Goal: Task Accomplishment & Management: Use online tool/utility

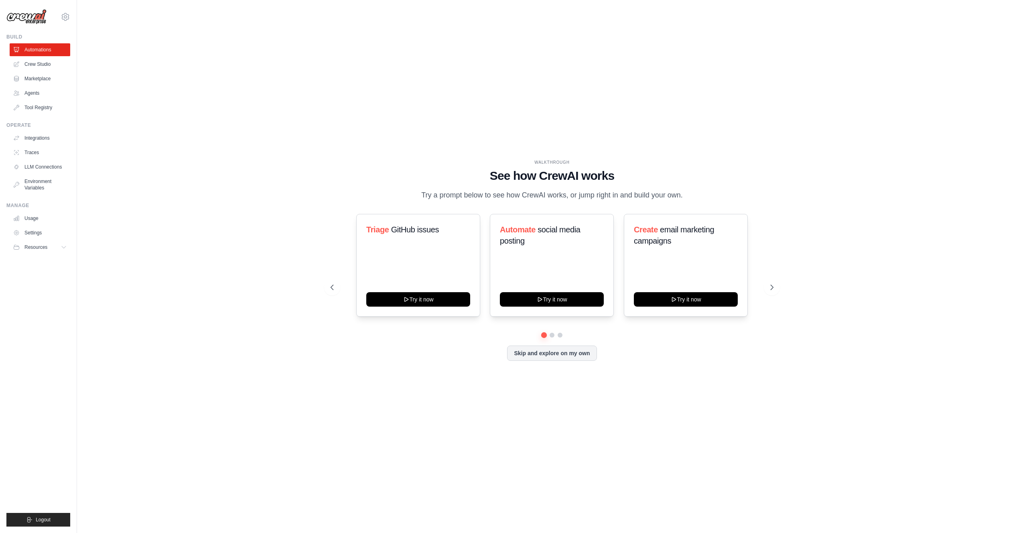
click at [485, 256] on div "Triage GitHub issues Try it now Automate social media posting Try it now Create…" at bounding box center [552, 265] width 443 height 103
click at [775, 291] on icon at bounding box center [773, 287] width 8 height 8
click at [570, 358] on button "Skip and explore on my own" at bounding box center [551, 352] width 89 height 15
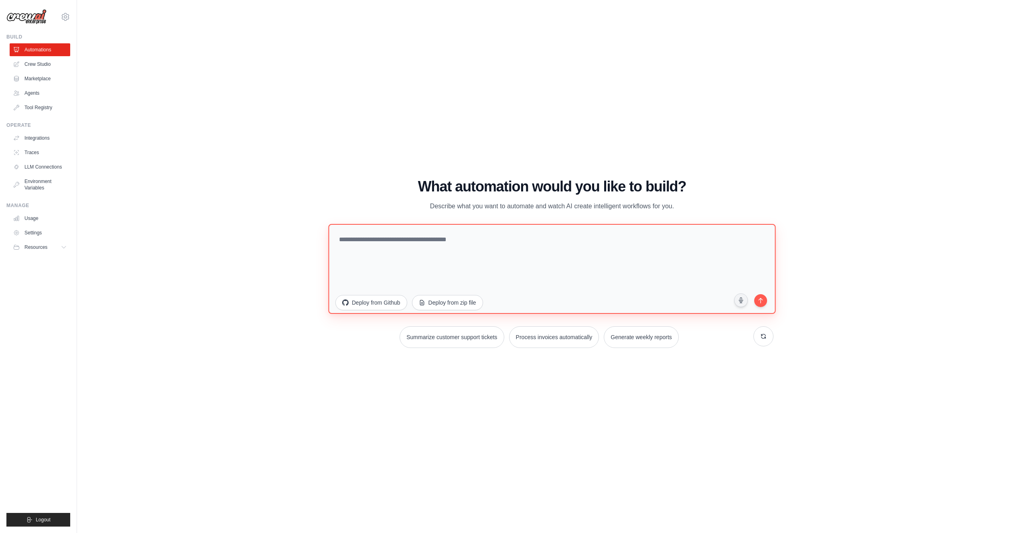
click at [436, 248] on textarea at bounding box center [551, 269] width 447 height 90
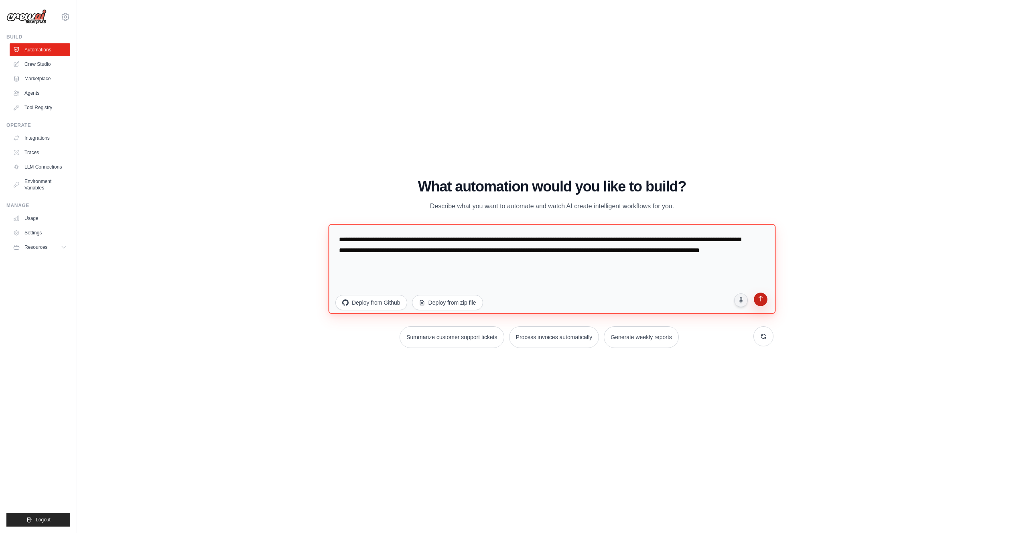
type textarea "**********"
click at [758, 296] on icon "submit" at bounding box center [761, 300] width 8 height 8
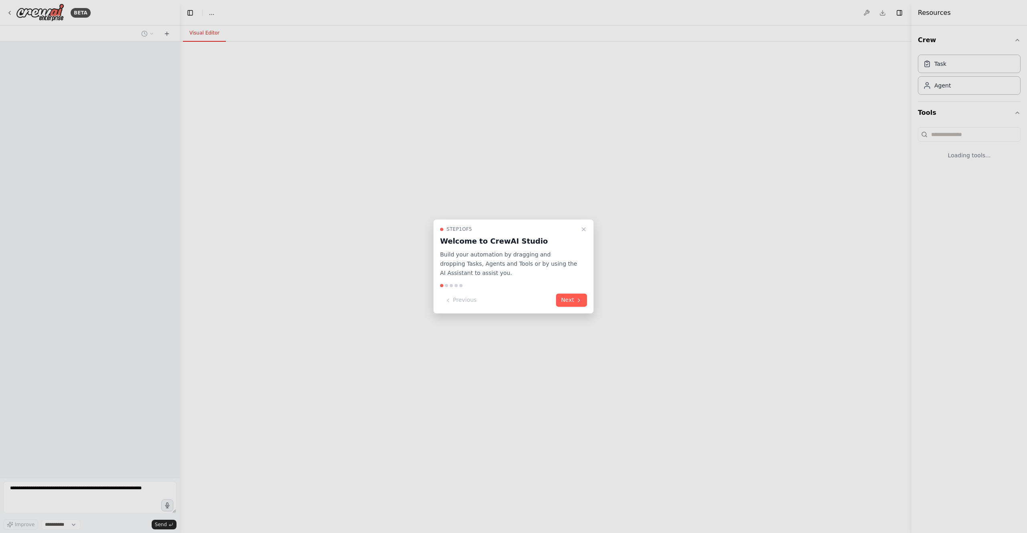
select select "****"
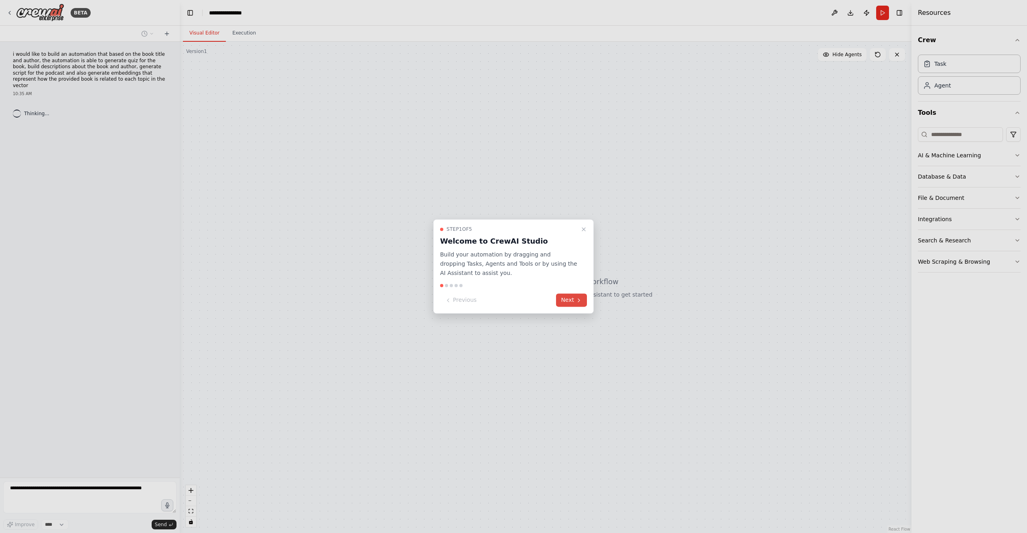
click at [574, 298] on button "Next" at bounding box center [571, 300] width 31 height 13
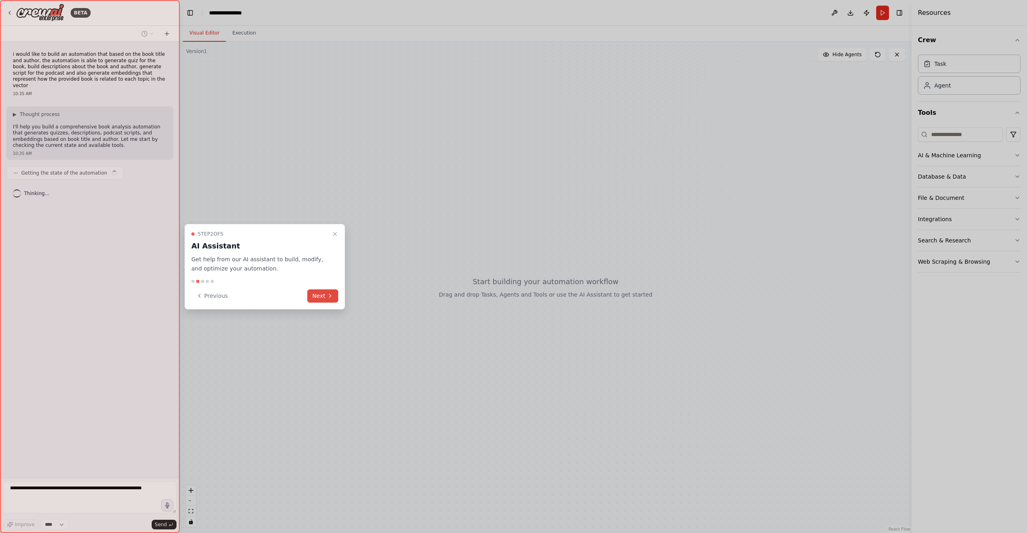
click at [312, 292] on button "Next" at bounding box center [322, 295] width 31 height 13
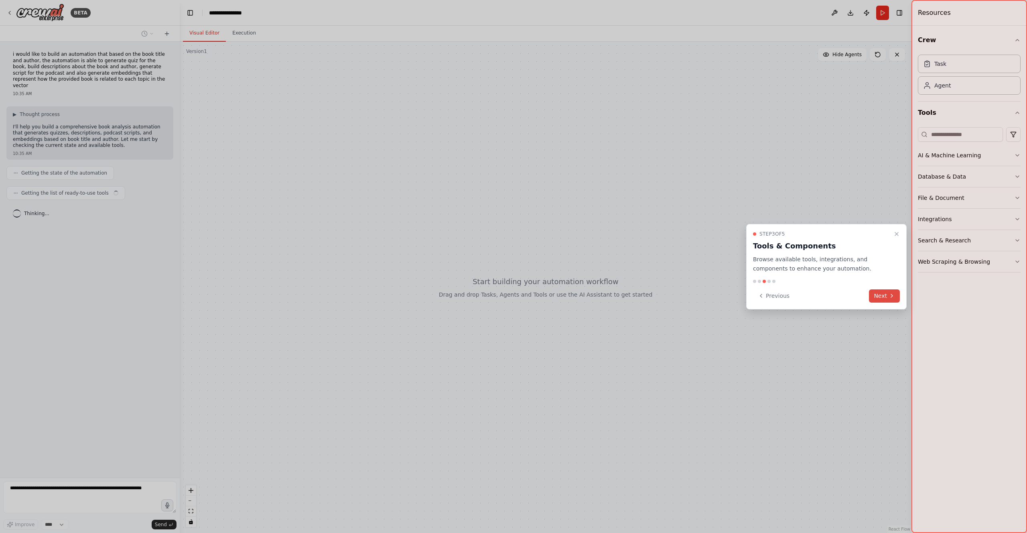
click at [886, 297] on button "Next" at bounding box center [884, 295] width 31 height 13
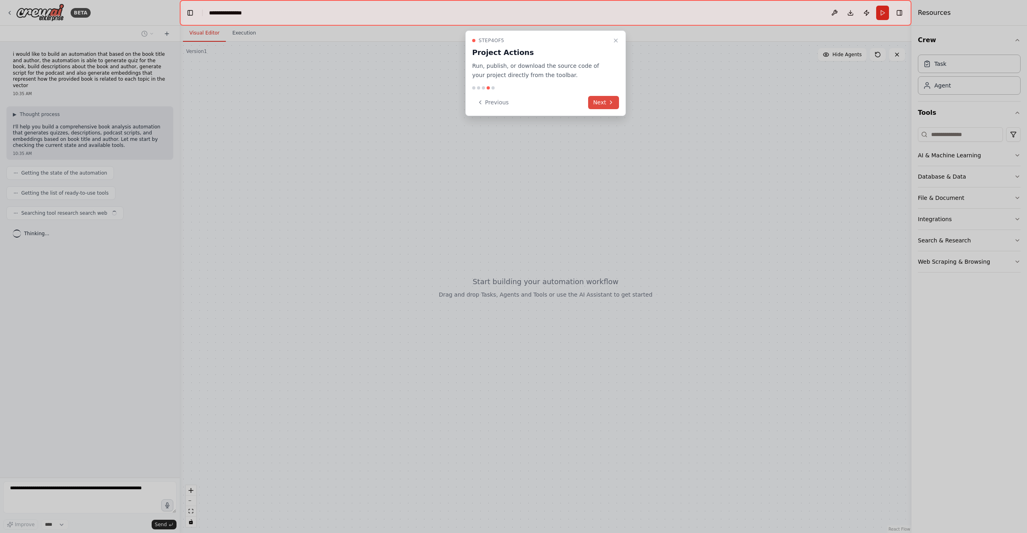
click at [601, 100] on button "Next" at bounding box center [603, 102] width 31 height 13
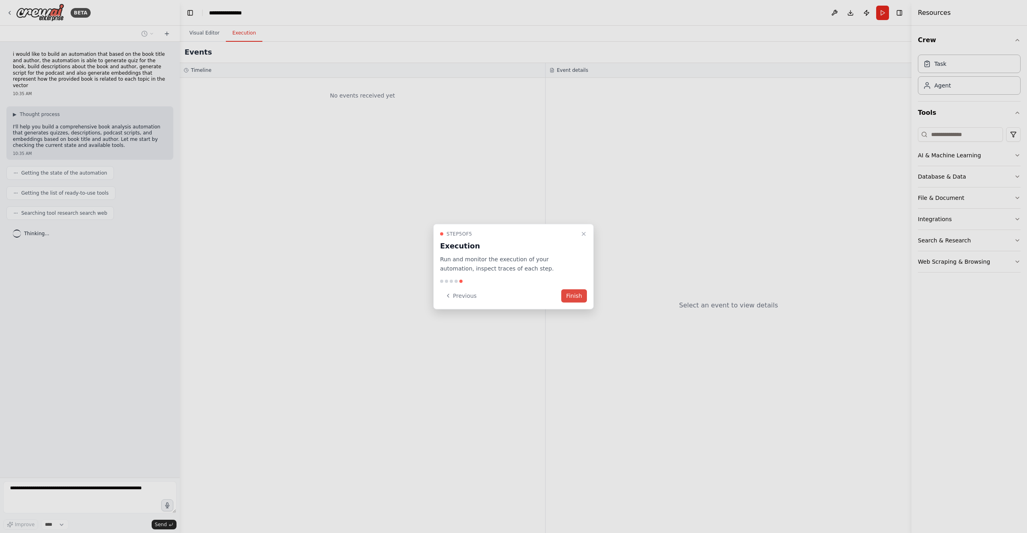
click at [575, 294] on button "Finish" at bounding box center [574, 295] width 26 height 13
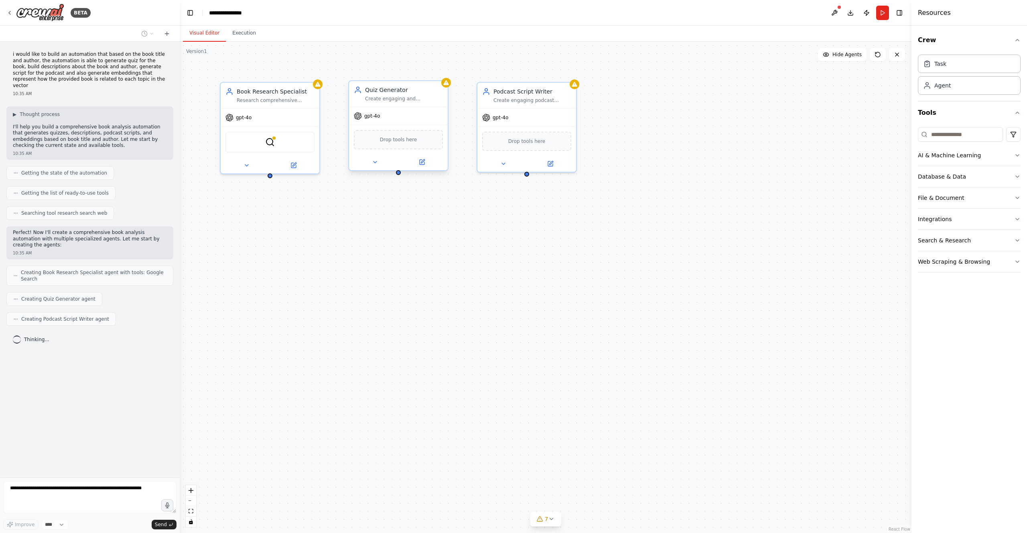
click at [379, 98] on div "Create engaging and comprehensive quizzes about {book_title} by {author}, inclu…" at bounding box center [404, 98] width 78 height 6
click at [416, 121] on div "gpt-4o" at bounding box center [398, 116] width 99 height 18
click at [450, 223] on div "Book Research Specialist Research comprehensive information about {book_title} …" at bounding box center [546, 287] width 732 height 491
click at [420, 164] on icon at bounding box center [422, 162] width 5 height 5
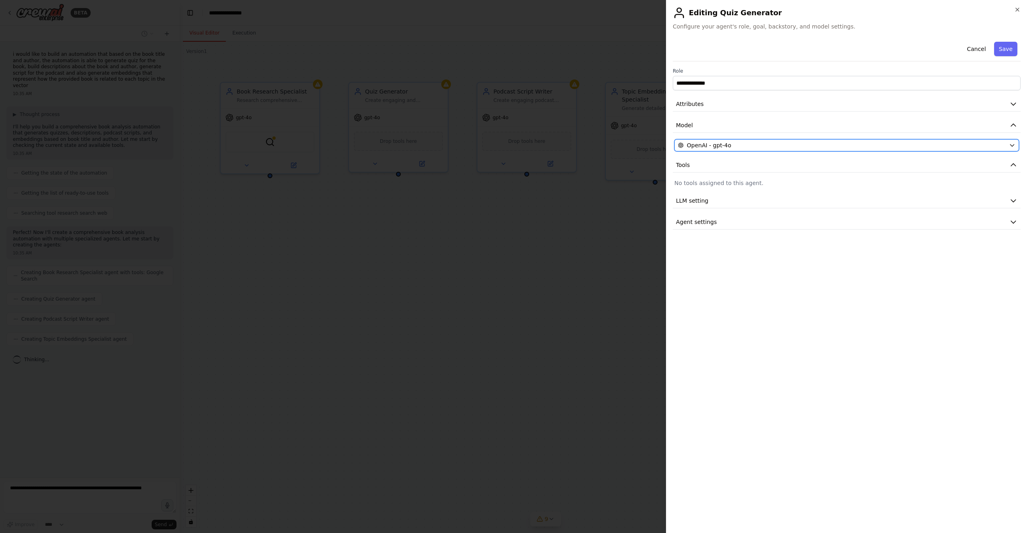
click at [771, 142] on div "OpenAI - gpt-4o" at bounding box center [842, 145] width 328 height 8
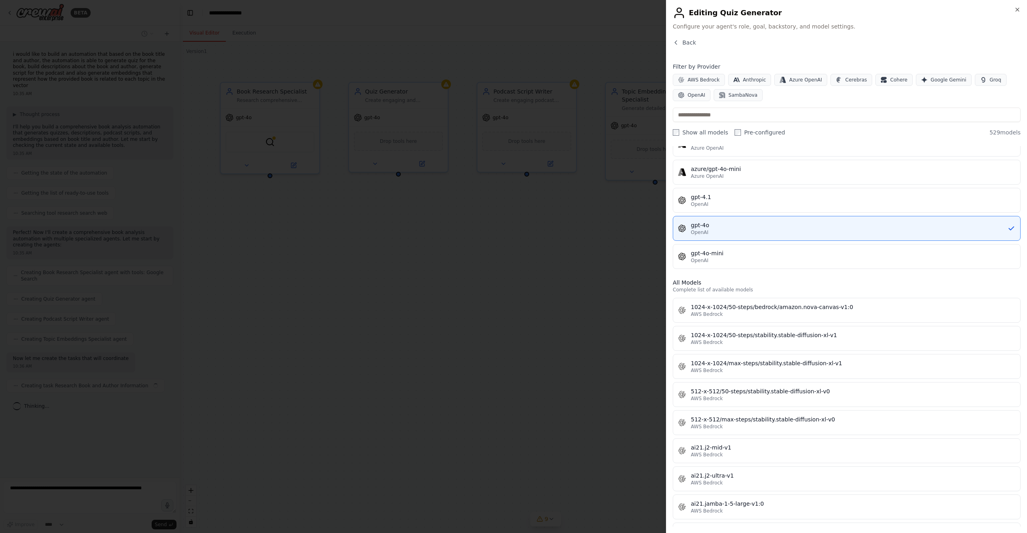
scroll to position [98, 0]
click at [1016, 11] on icon "button" at bounding box center [1017, 9] width 3 height 3
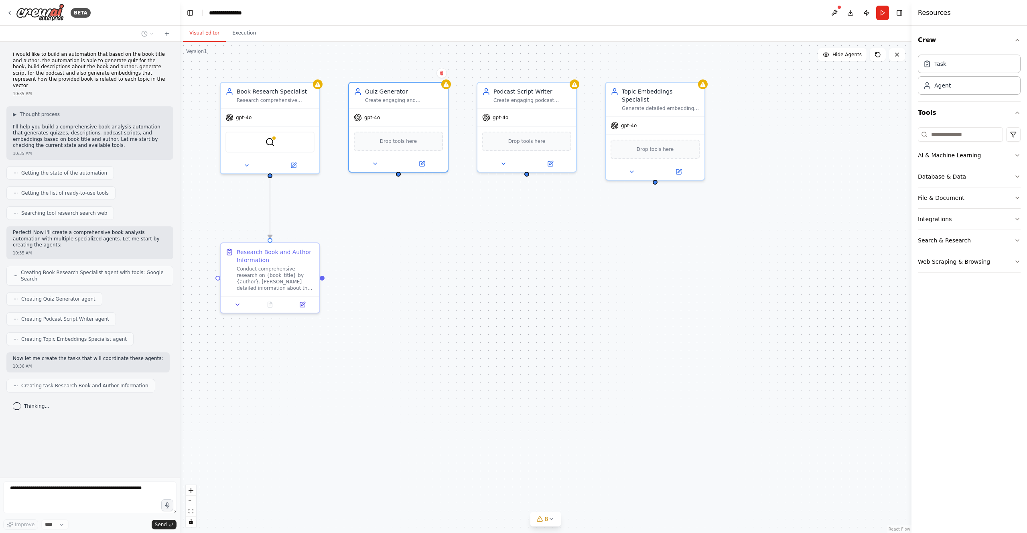
click at [633, 200] on div ".deletable-edge-delete-btn { width: 20px; height: 20px; border: 0px solid #ffff…" at bounding box center [546, 287] width 732 height 491
click at [441, 297] on div ".deletable-edge-delete-btn { width: 20px; height: 20px; border: 0px solid #ffff…" at bounding box center [546, 287] width 732 height 491
click at [455, 344] on div ".deletable-edge-delete-btn { width: 20px; height: 20px; border: 0px solid #ffff…" at bounding box center [546, 287] width 732 height 491
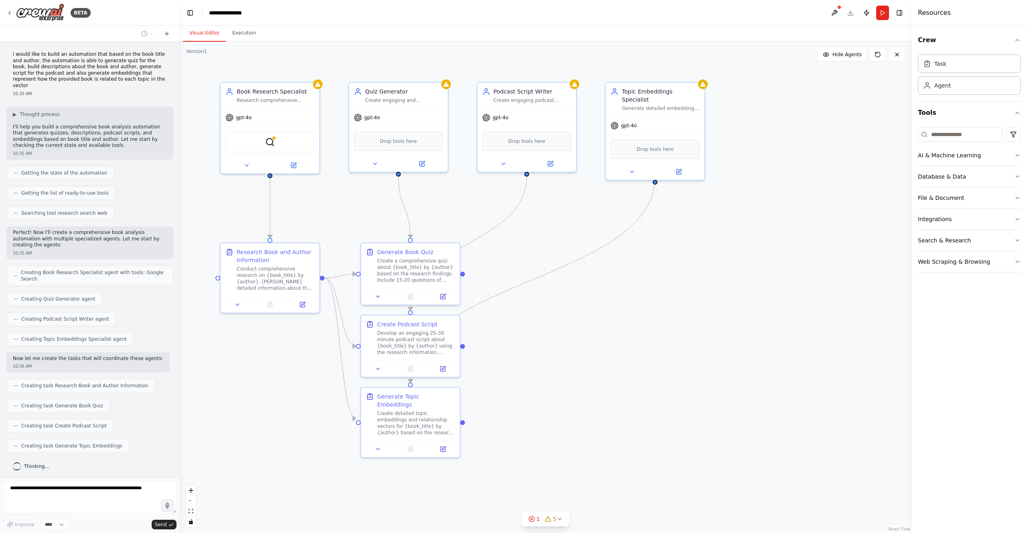
scroll to position [43, 0]
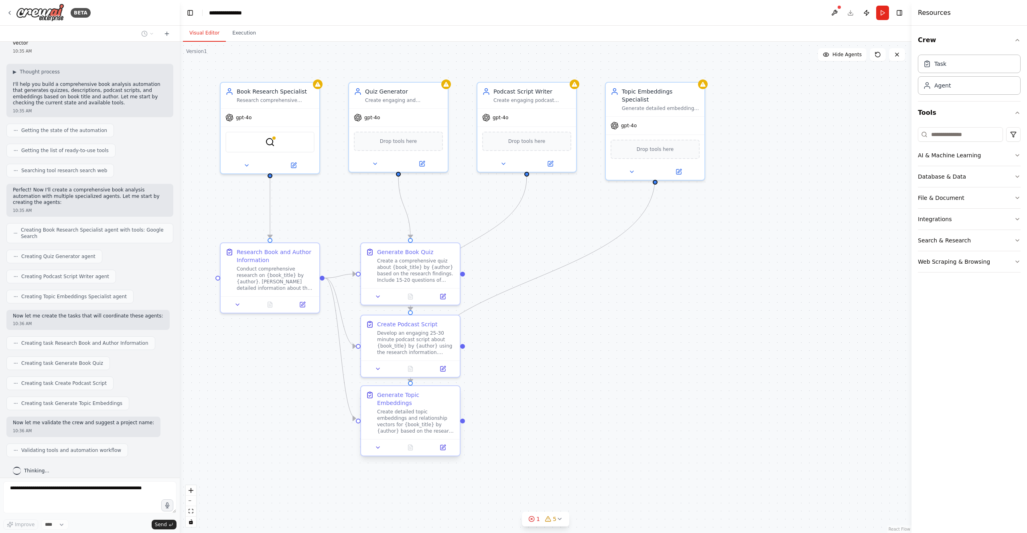
click at [425, 420] on div "Create detailed topic embeddings and relationship vectors for {book_title} by {…" at bounding box center [416, 421] width 78 height 26
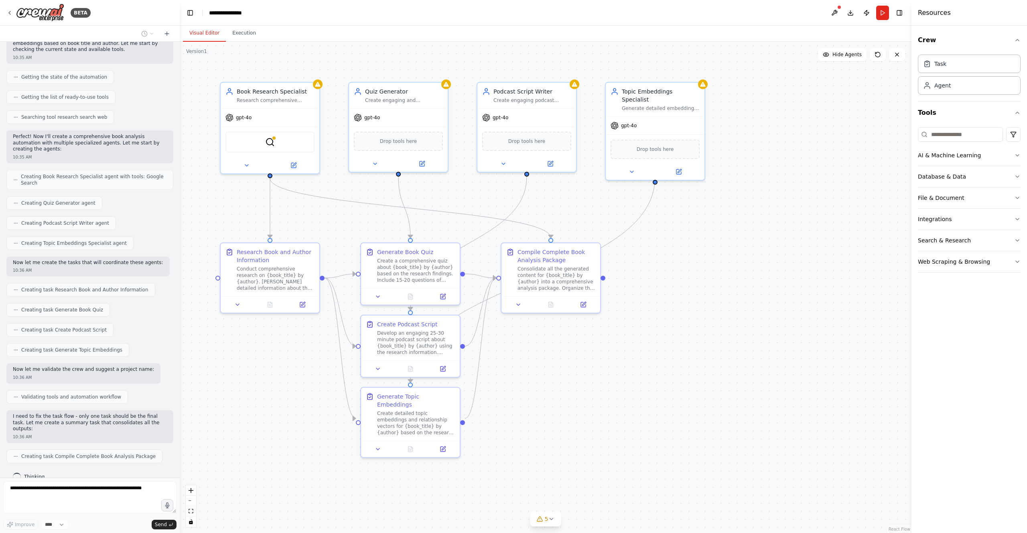
scroll to position [116, 0]
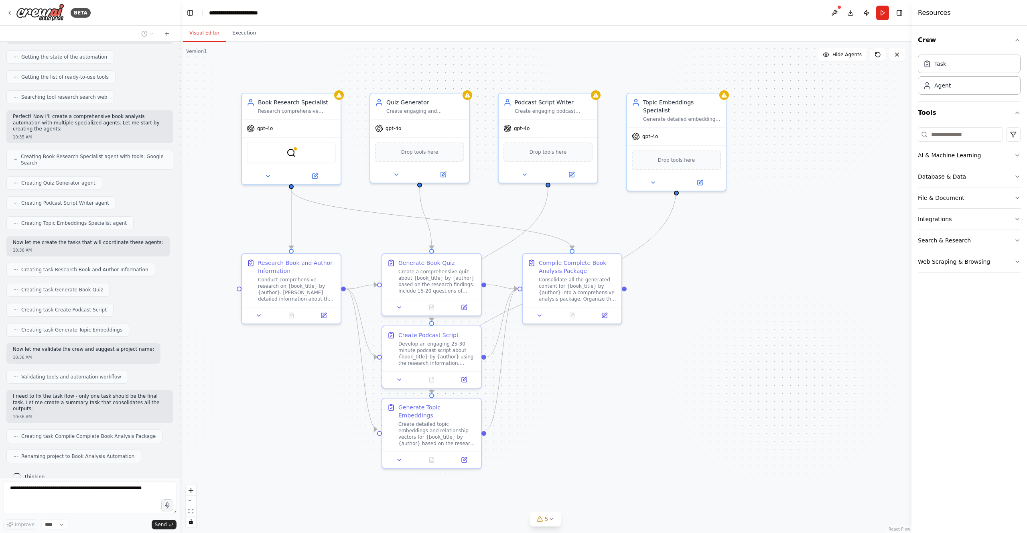
drag, startPoint x: 546, startPoint y: 390, endPoint x: 568, endPoint y: 401, distance: 23.9
click at [568, 401] on div ".deletable-edge-delete-btn { width: 20px; height: 20px; border: 0px solid #ffff…" at bounding box center [546, 287] width 732 height 491
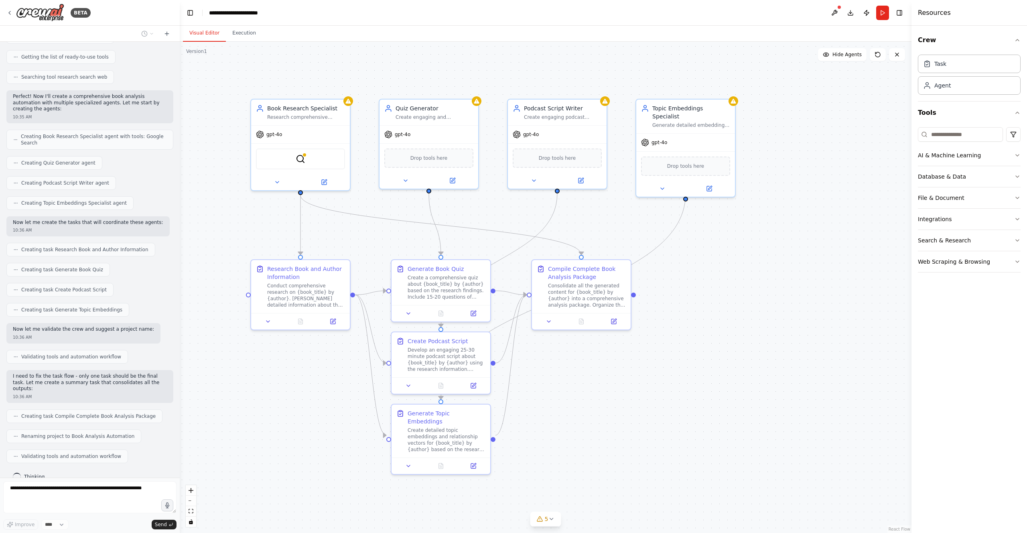
drag, startPoint x: 573, startPoint y: 398, endPoint x: 582, endPoint y: 404, distance: 11.0
click at [582, 404] on div ".deletable-edge-delete-btn { width: 20px; height: 20px; border: 0px solid #ffff…" at bounding box center [546, 287] width 732 height 491
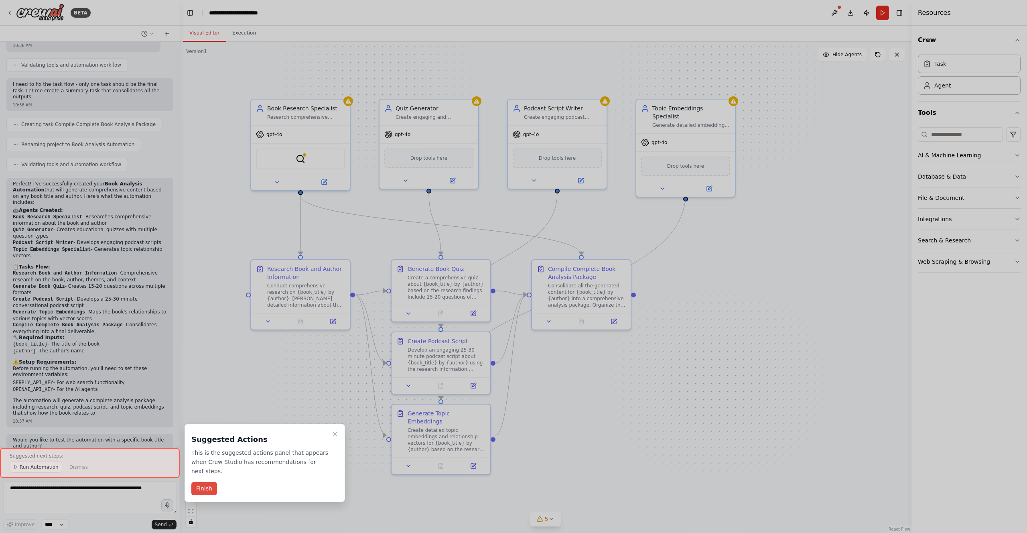
scroll to position [434, 0]
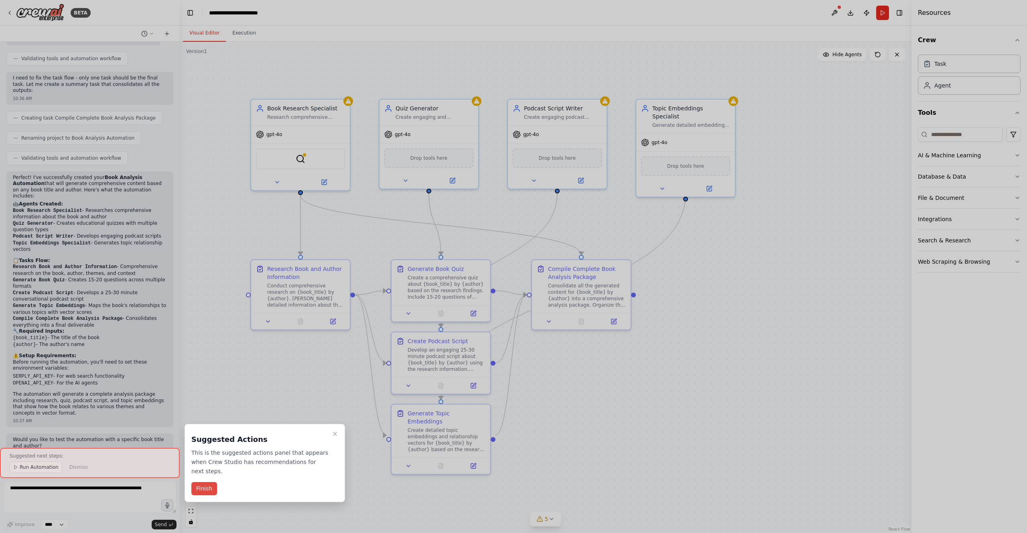
click at [199, 488] on button "Finish" at bounding box center [204, 488] width 26 height 13
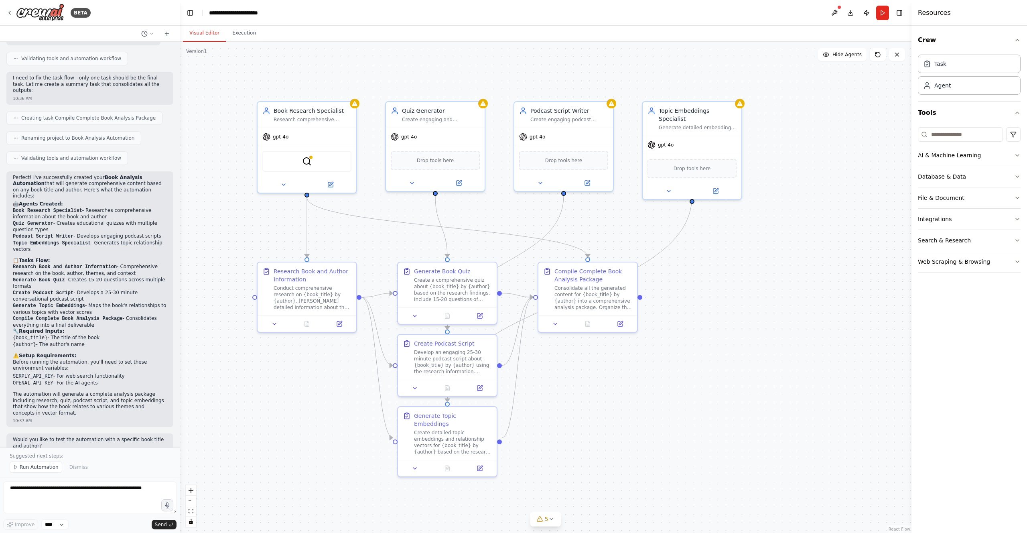
drag, startPoint x: 261, startPoint y: 440, endPoint x: 268, endPoint y: 442, distance: 6.9
click at [268, 442] on div ".deletable-edge-delete-btn { width: 20px; height: 20px; border: 0px solid #ffff…" at bounding box center [546, 287] width 732 height 491
click at [981, 181] on button "Database & Data" at bounding box center [969, 176] width 103 height 21
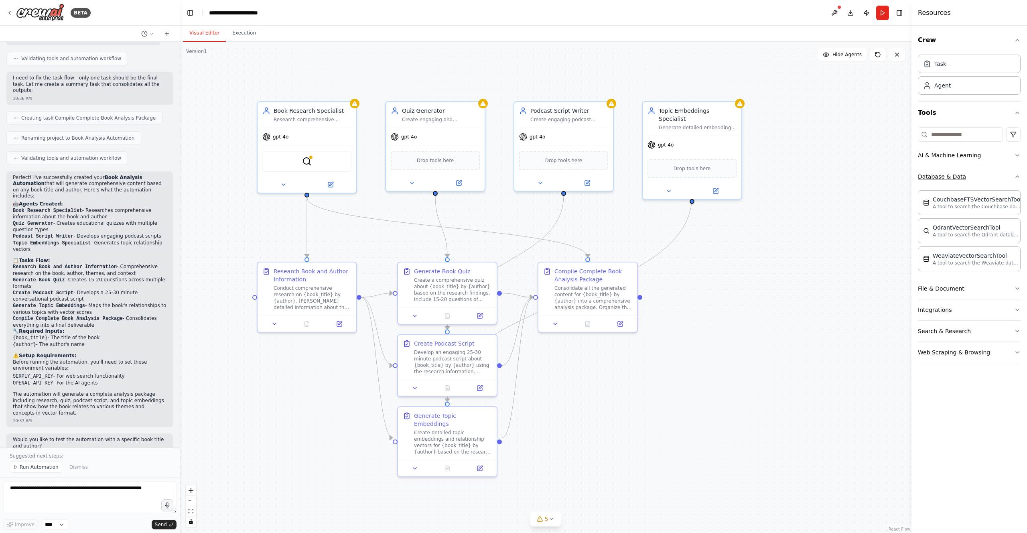
click at [981, 181] on button "Database & Data" at bounding box center [969, 176] width 103 height 21
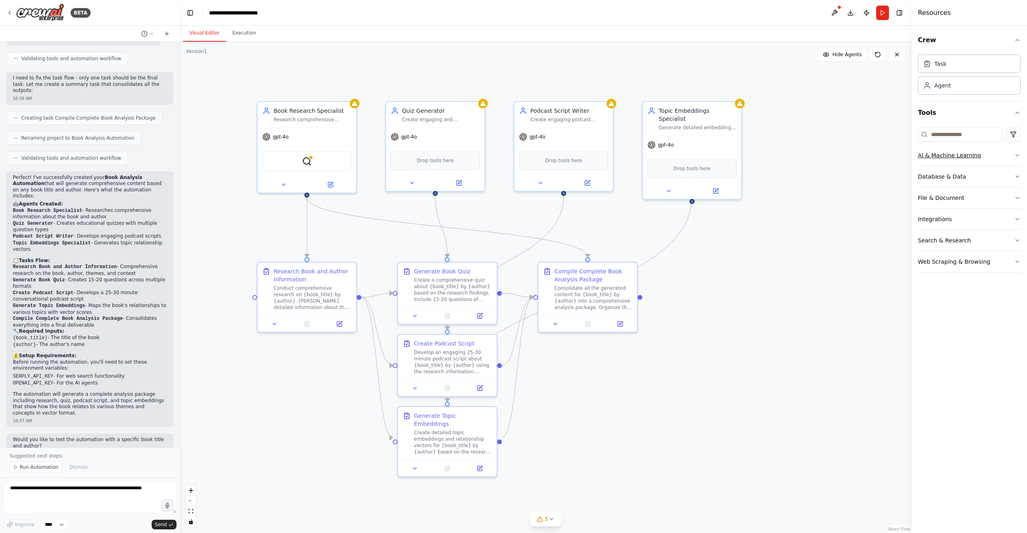
click at [987, 160] on button "AI & Machine Learning" at bounding box center [969, 155] width 103 height 21
click at [987, 248] on button "Search & Research" at bounding box center [969, 240] width 103 height 21
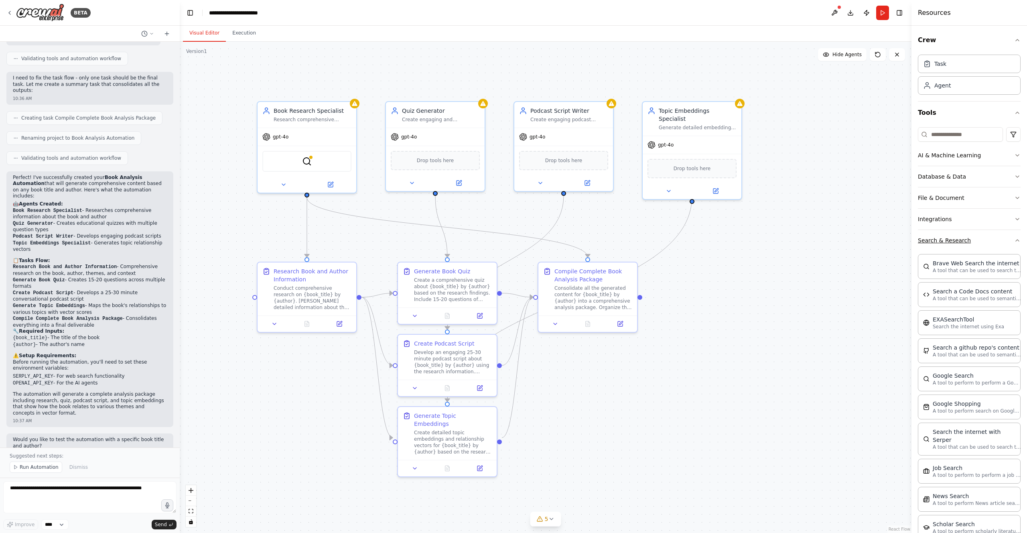
click at [988, 243] on button "Search & Research" at bounding box center [969, 240] width 103 height 21
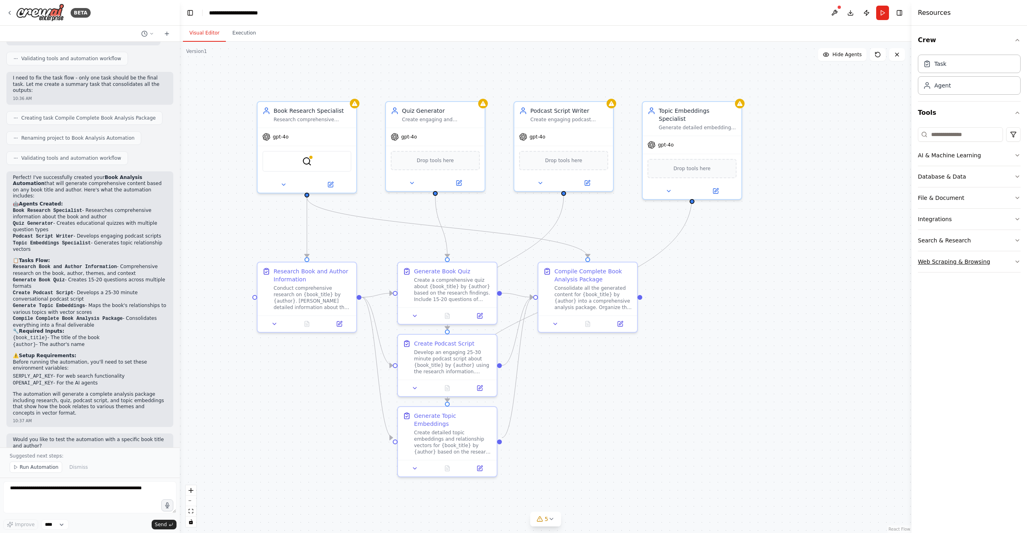
click at [986, 260] on button "Web Scraping & Browsing" at bounding box center [969, 261] width 103 height 21
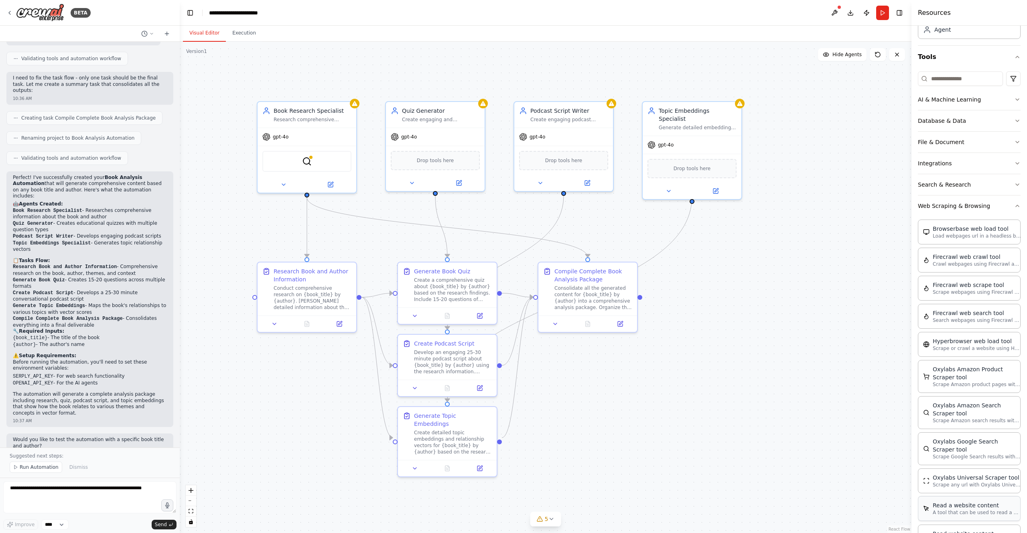
scroll to position [52, 0]
click at [992, 214] on button "Web Scraping & Browsing" at bounding box center [969, 209] width 103 height 21
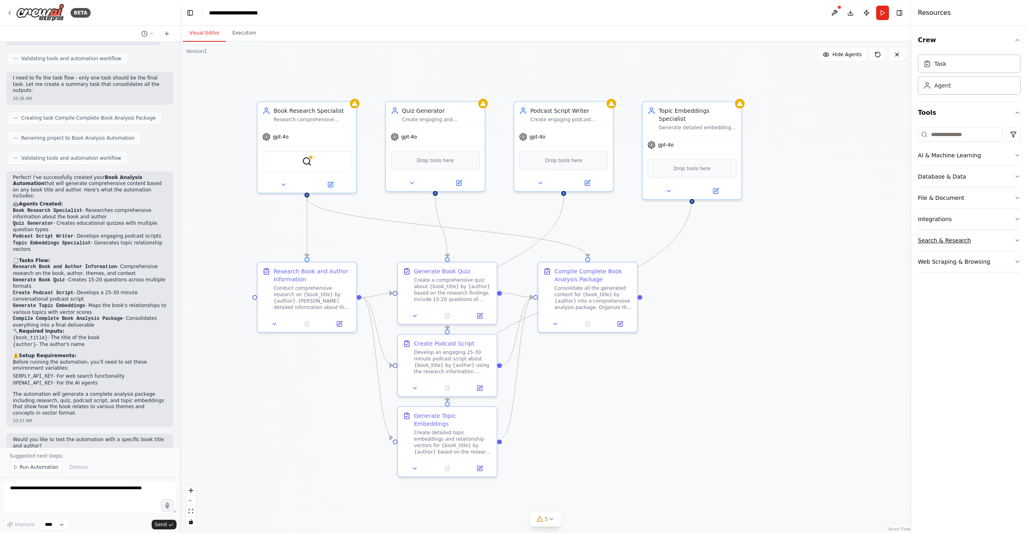
click at [981, 243] on button "Search & Research" at bounding box center [969, 240] width 103 height 21
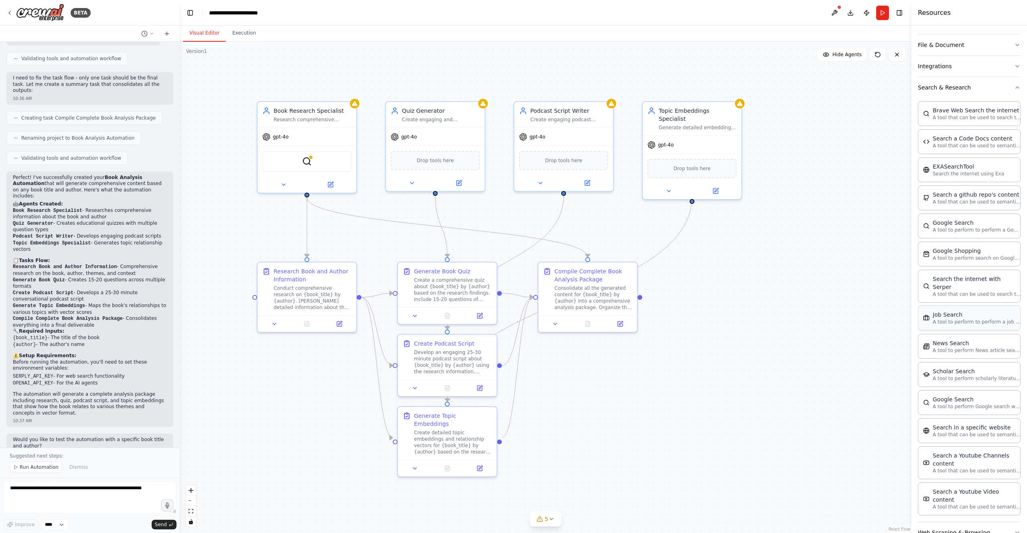
scroll to position [160, 0]
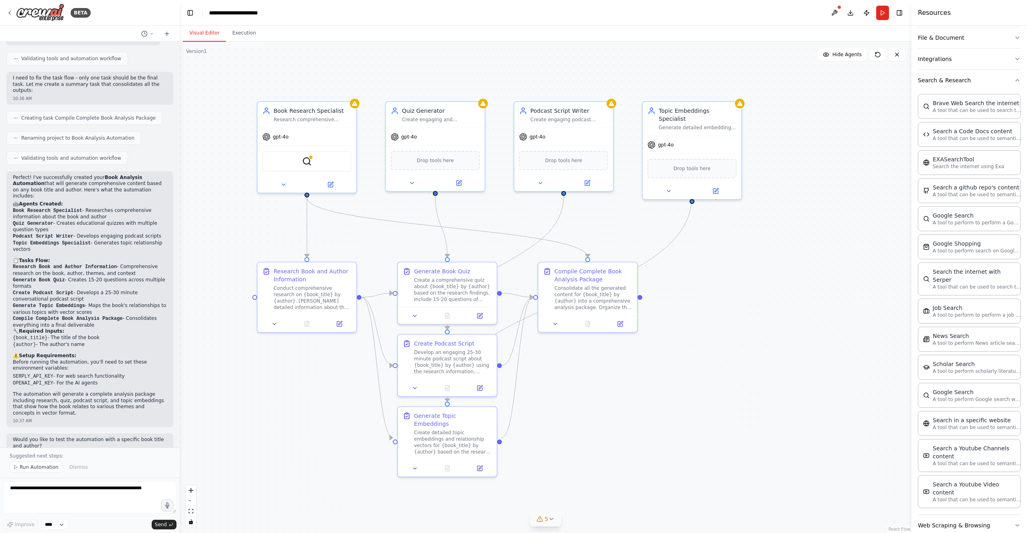
click at [551, 522] on button "5" at bounding box center [545, 518] width 31 height 15
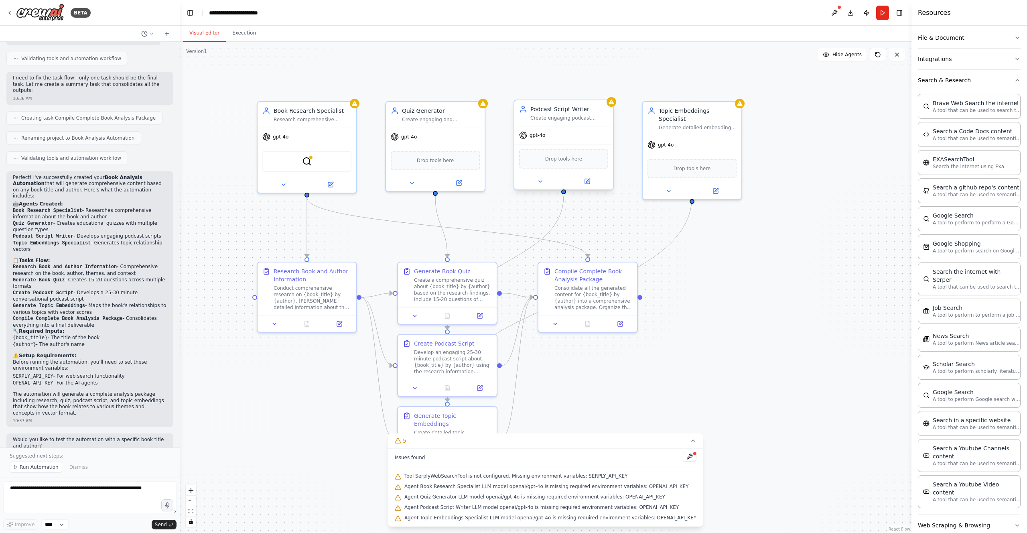
click at [546, 140] on div "gpt-4o" at bounding box center [563, 135] width 99 height 18
click at [547, 138] on div "gpt-4o" at bounding box center [563, 135] width 99 height 18
click at [550, 132] on div "gpt-4o" at bounding box center [563, 135] width 99 height 18
click at [554, 113] on div "Podcast Script Writer" at bounding box center [569, 109] width 78 height 8
click at [565, 81] on div ".deletable-edge-delete-btn { width: 20px; height: 20px; border: 0px solid #ffff…" at bounding box center [546, 287] width 732 height 491
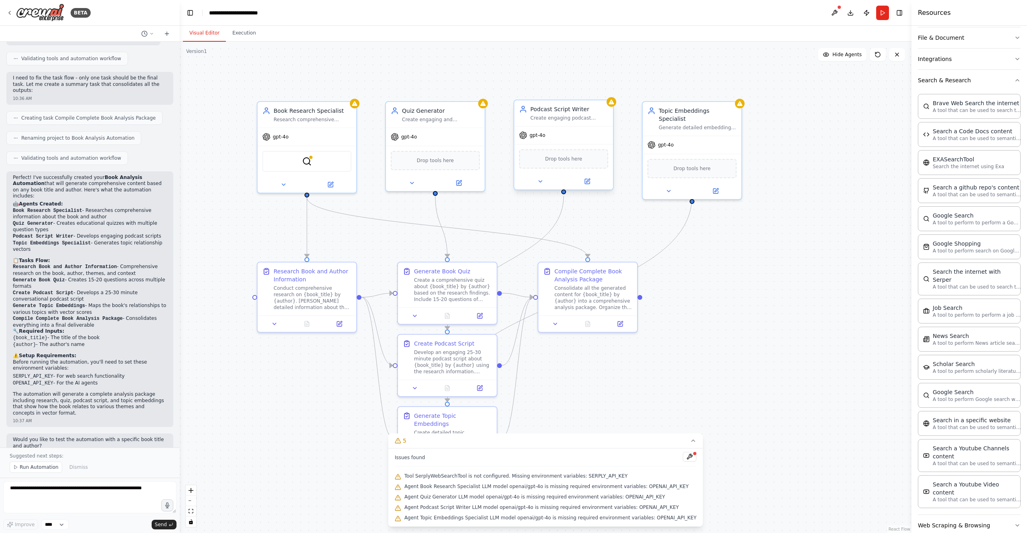
click at [563, 118] on div "Create engaging podcast scripts about {book_title} by {author} that are convers…" at bounding box center [569, 118] width 78 height 6
click at [448, 114] on div "Quiz Generator Create engaging and comprehensive quizzes about {book_title} by …" at bounding box center [441, 113] width 78 height 16
click at [468, 183] on button at bounding box center [458, 181] width 45 height 10
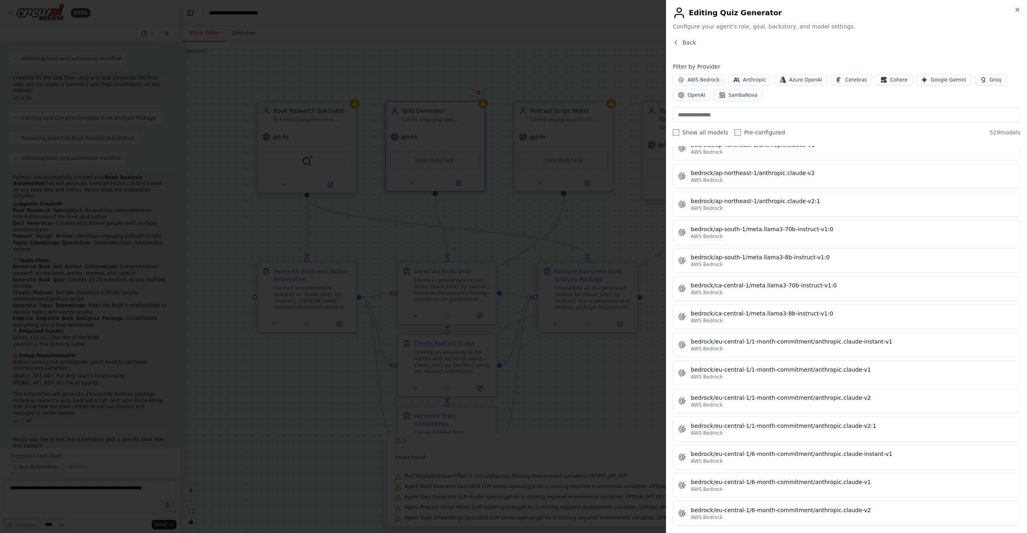
scroll to position [0, 0]
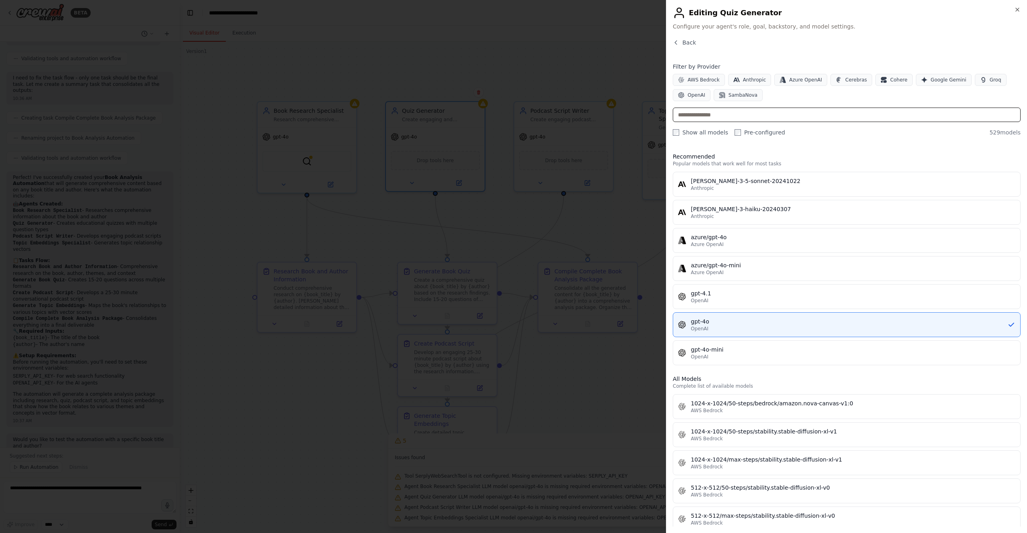
click at [760, 114] on input "text" at bounding box center [847, 115] width 348 height 14
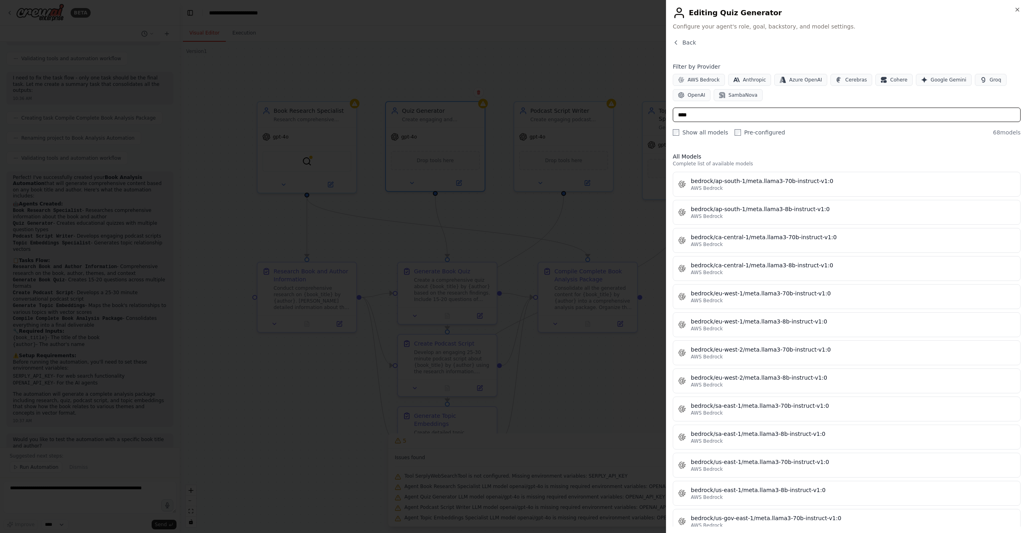
type input "*****"
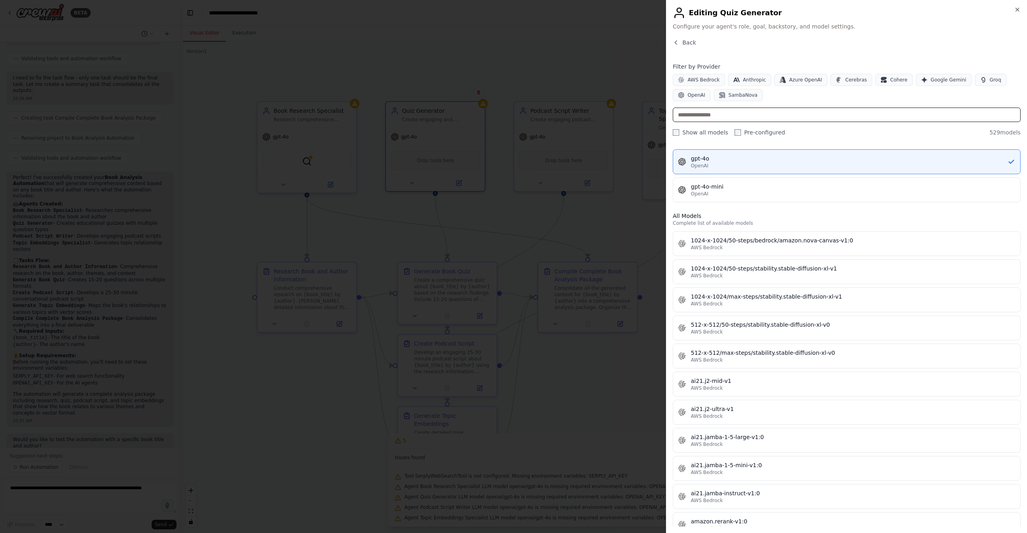
scroll to position [163, 0]
click at [1019, 7] on icon "button" at bounding box center [1017, 9] width 6 height 6
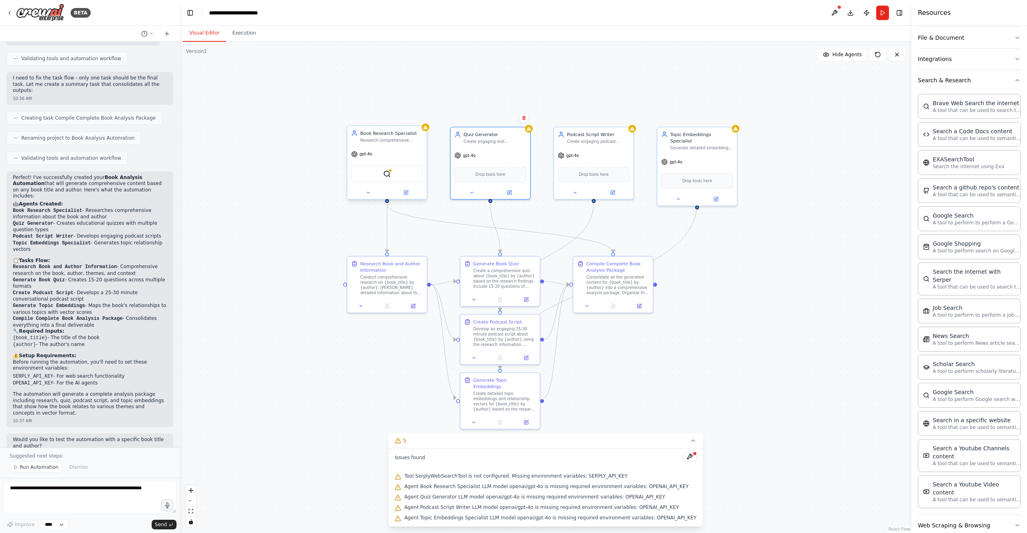
click at [387, 140] on div "Research comprehensive information about {book_title} by {author}, including pl…" at bounding box center [391, 140] width 63 height 5
click at [403, 192] on button at bounding box center [405, 193] width 37 height 8
click at [412, 193] on button at bounding box center [405, 193] width 37 height 8
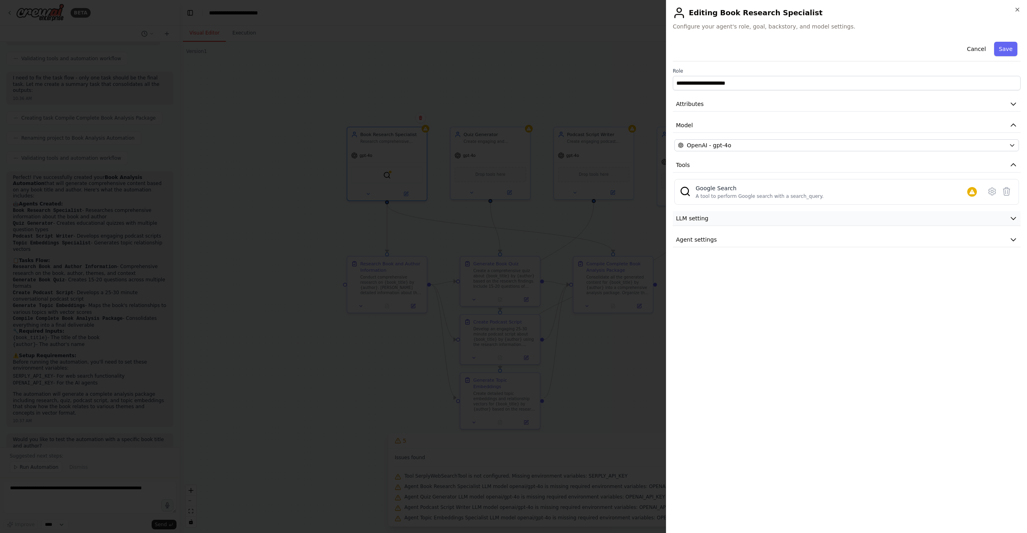
click at [742, 213] on button "LLM setting" at bounding box center [847, 218] width 348 height 15
click at [745, 300] on button "Agent settings" at bounding box center [847, 297] width 348 height 15
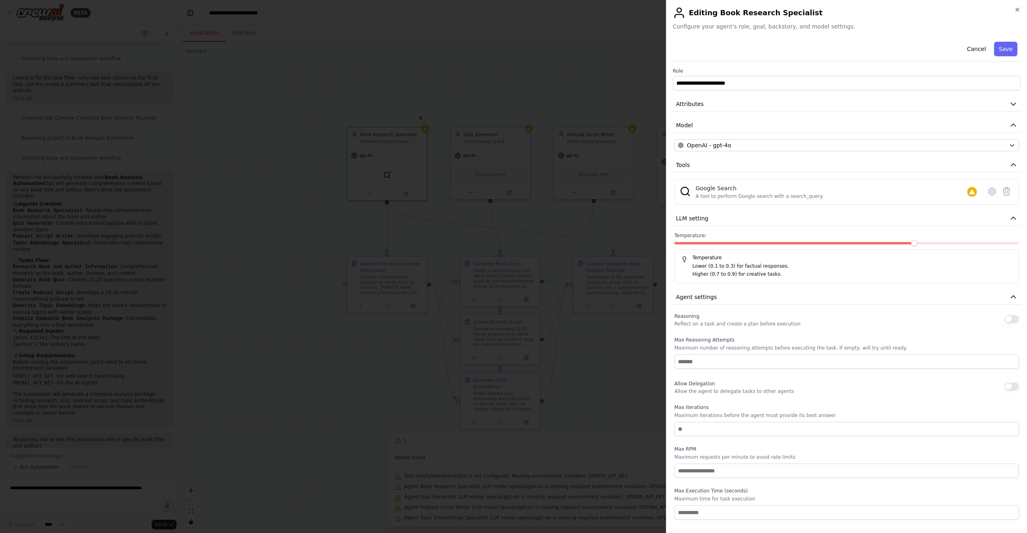
click at [541, 156] on div at bounding box center [513, 266] width 1027 height 533
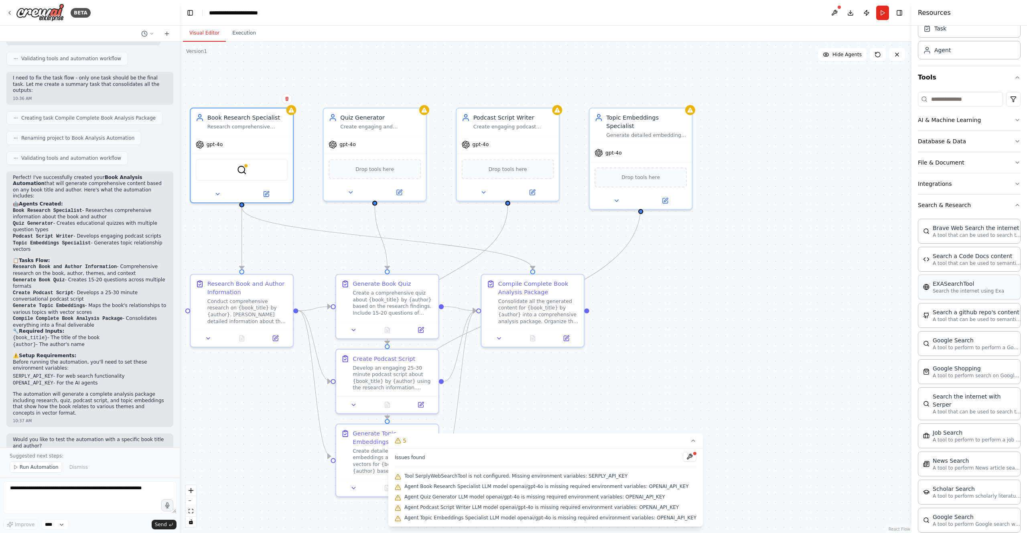
scroll to position [0, 0]
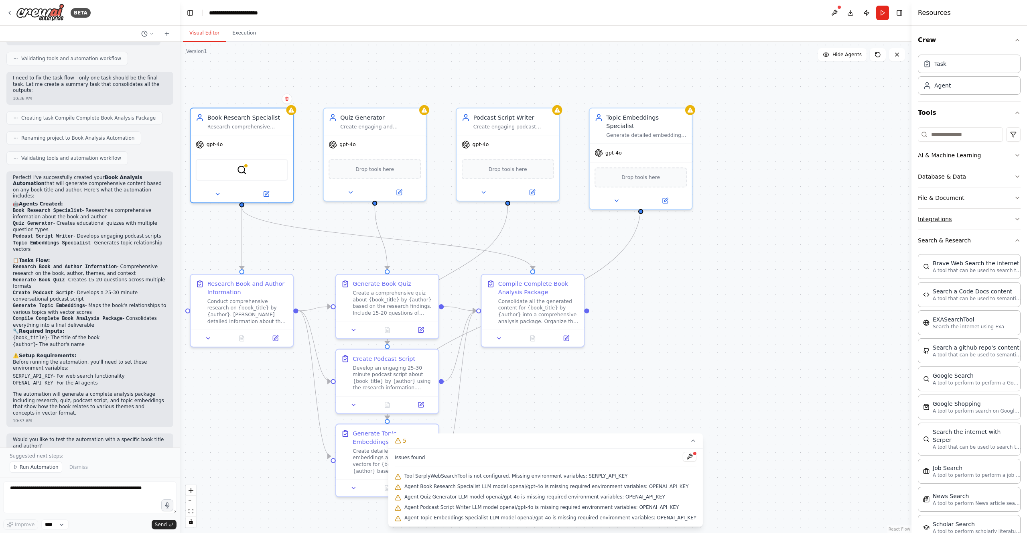
click at [976, 218] on button "Integrations" at bounding box center [969, 219] width 103 height 21
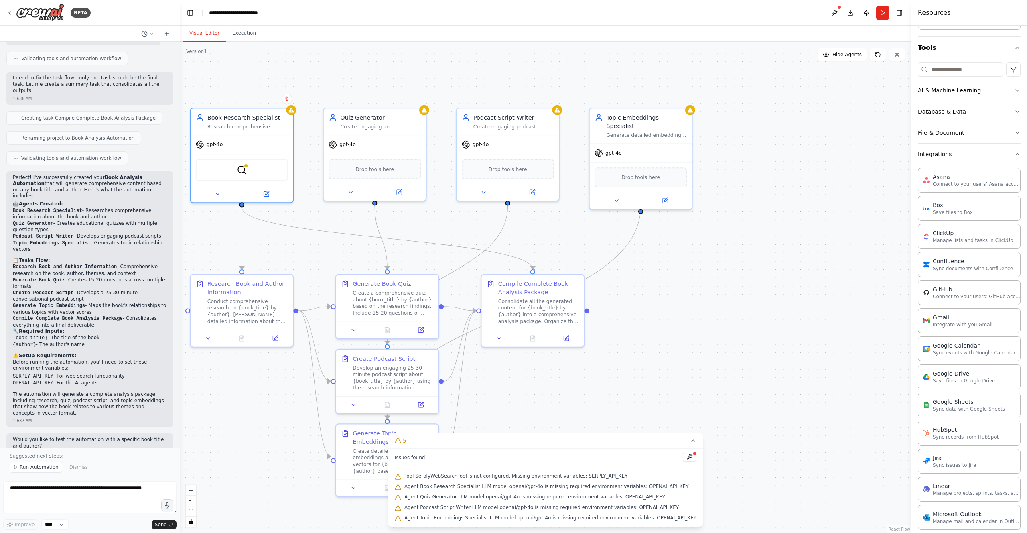
scroll to position [46, 0]
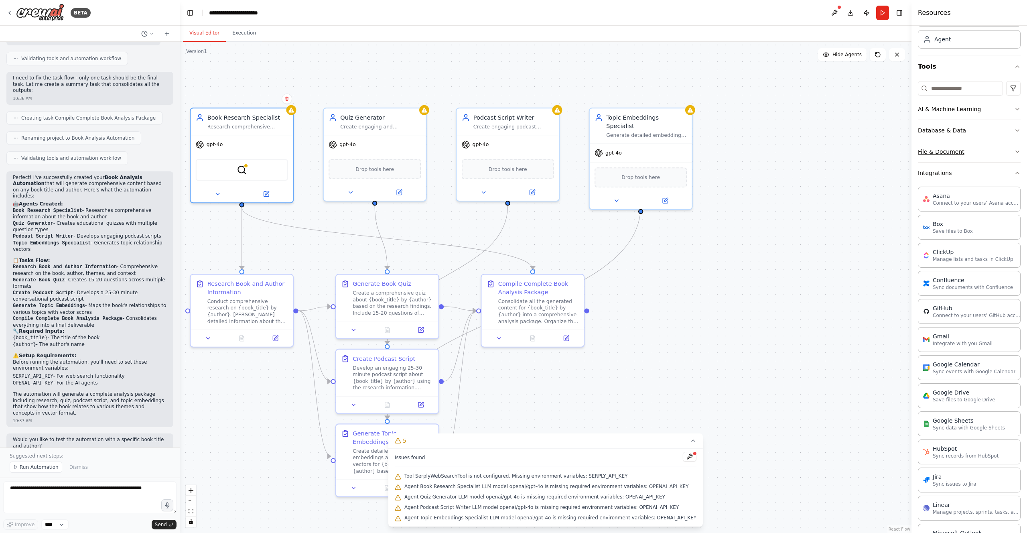
click at [990, 156] on button "File & Document" at bounding box center [969, 151] width 103 height 21
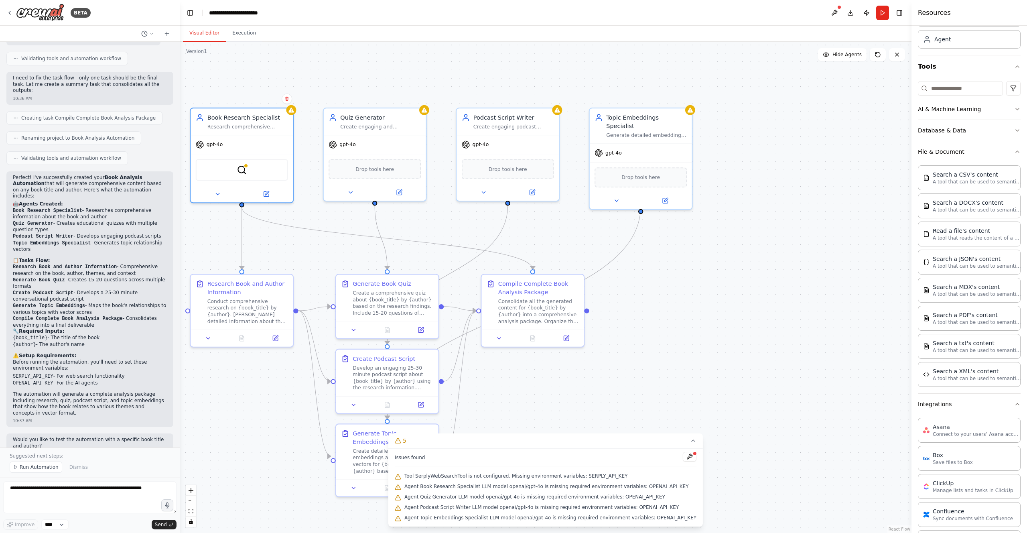
click at [990, 135] on button "Database & Data" at bounding box center [969, 130] width 103 height 21
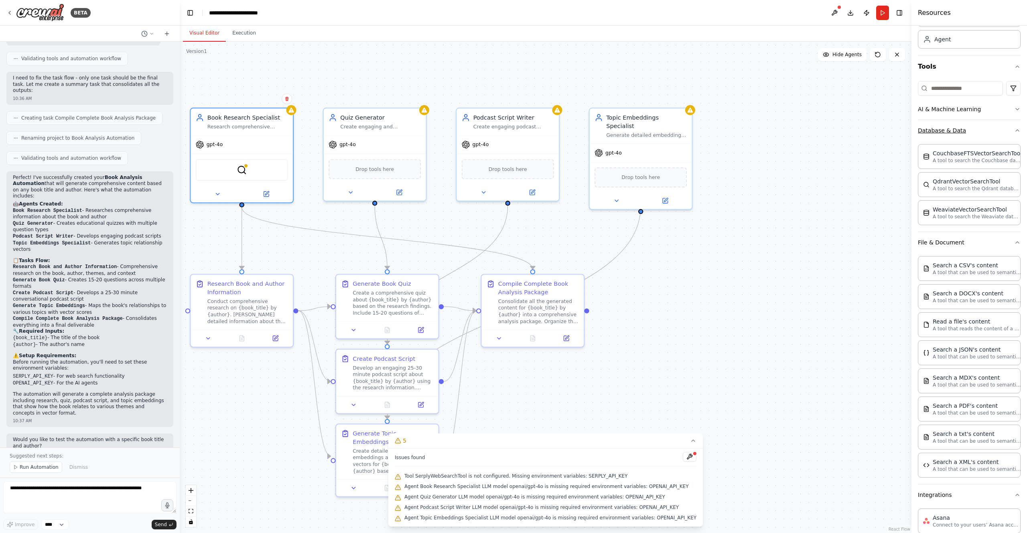
click at [990, 135] on button "Database & Data" at bounding box center [969, 130] width 103 height 21
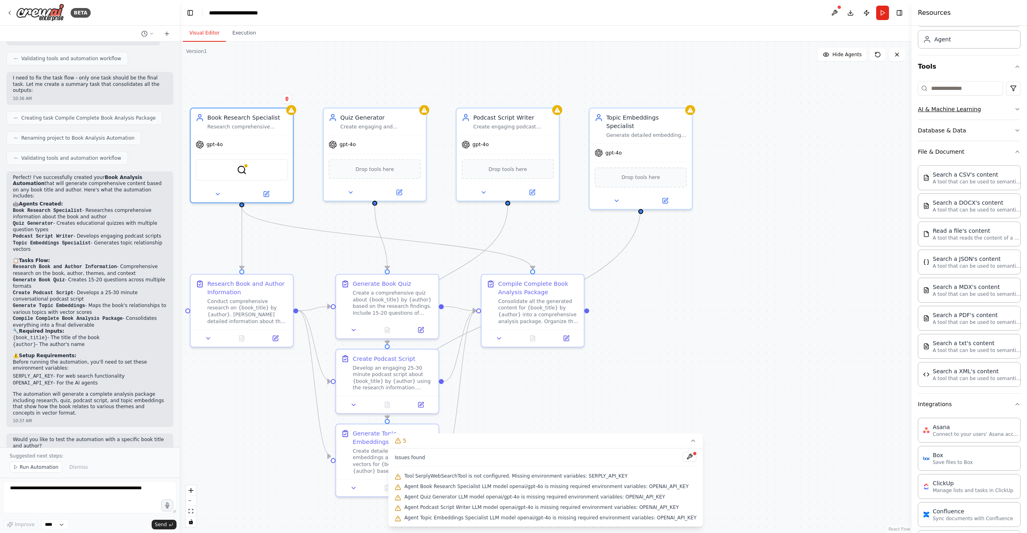
click at [994, 110] on button "AI & Machine Learning" at bounding box center [969, 109] width 103 height 21
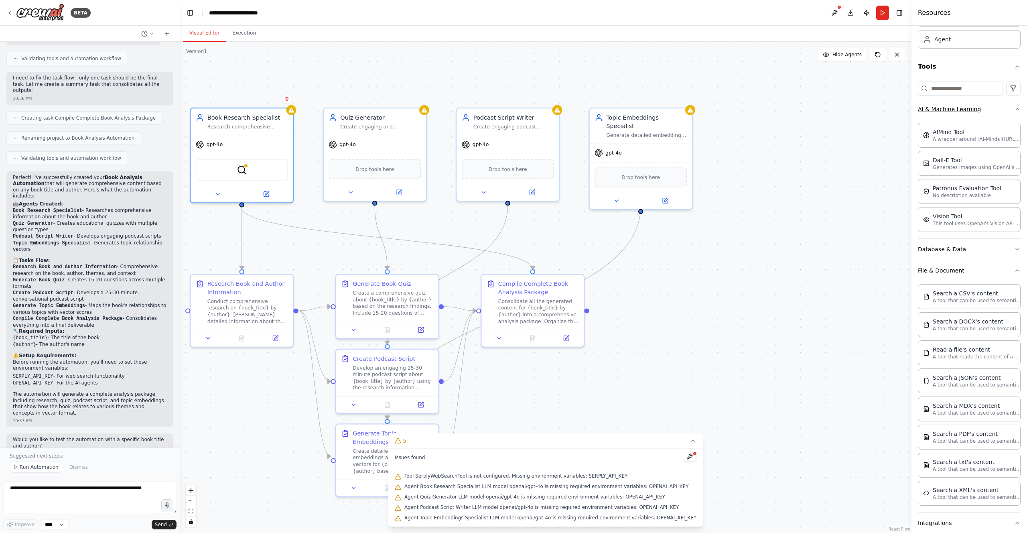
click at [994, 110] on button "AI & Machine Learning" at bounding box center [969, 109] width 103 height 21
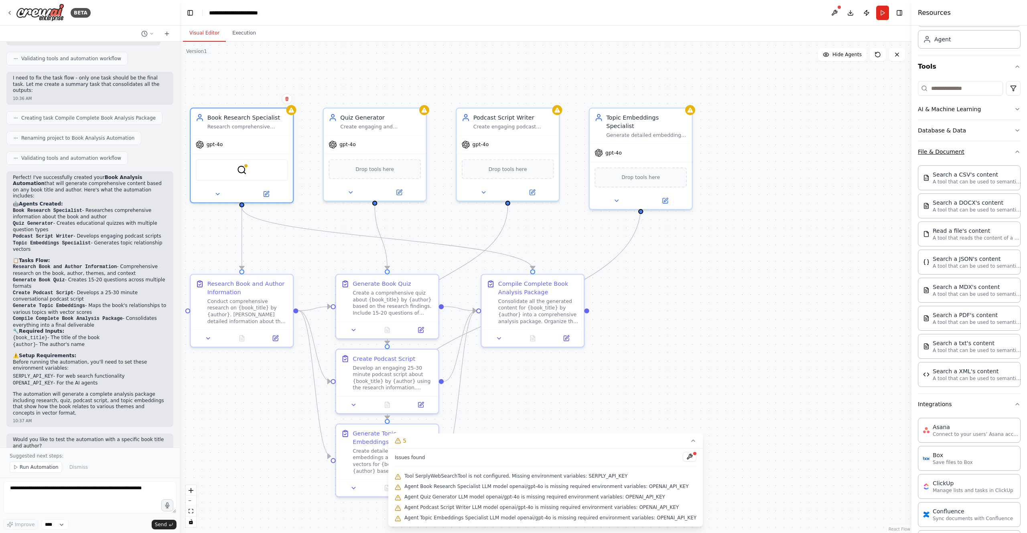
click at [976, 148] on button "File & Document" at bounding box center [969, 151] width 103 height 21
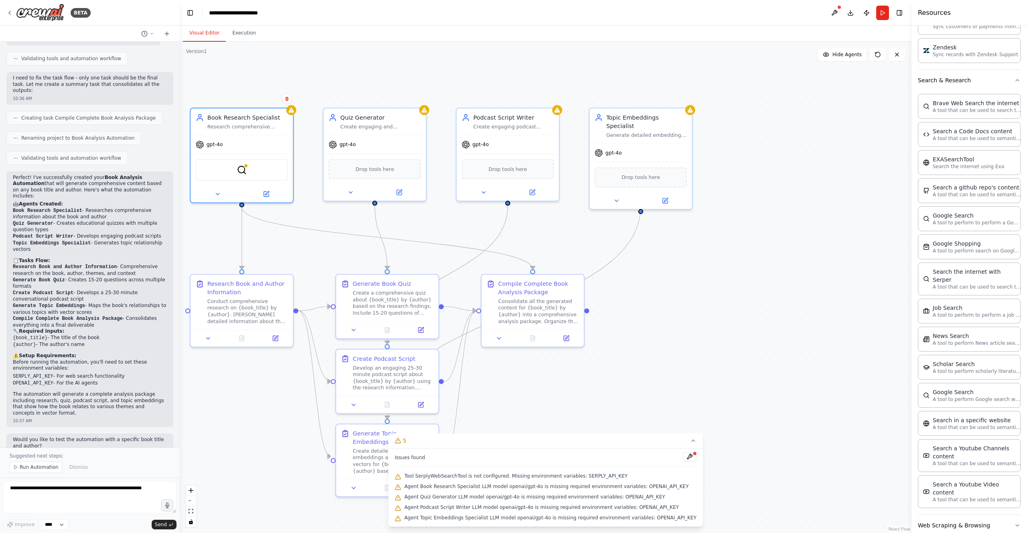
scroll to position [748, 0]
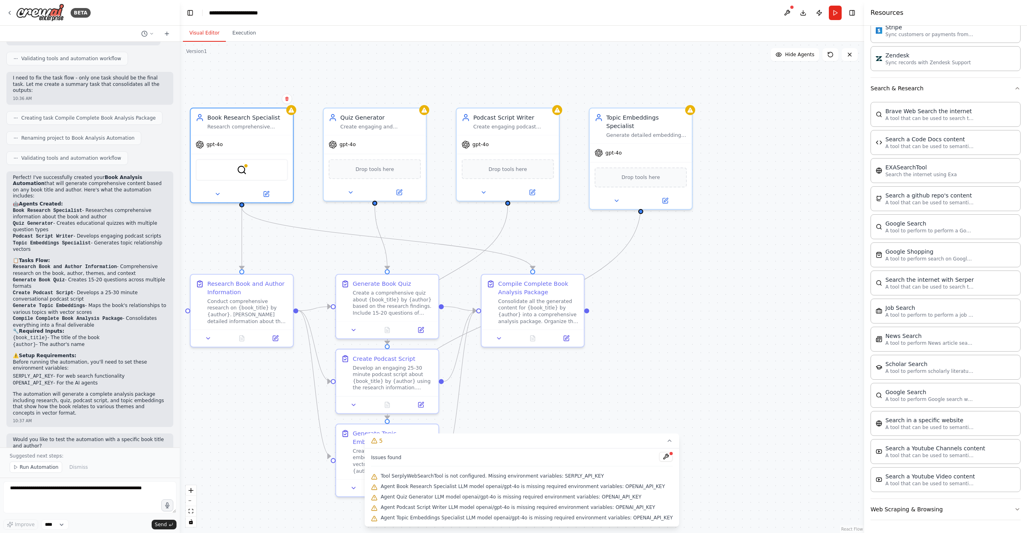
drag, startPoint x: 911, startPoint y: 471, endPoint x: 864, endPoint y: 469, distance: 47.0
click at [864, 469] on div at bounding box center [865, 266] width 3 height 533
click at [965, 507] on button "Web Scraping & Browsing" at bounding box center [945, 509] width 150 height 21
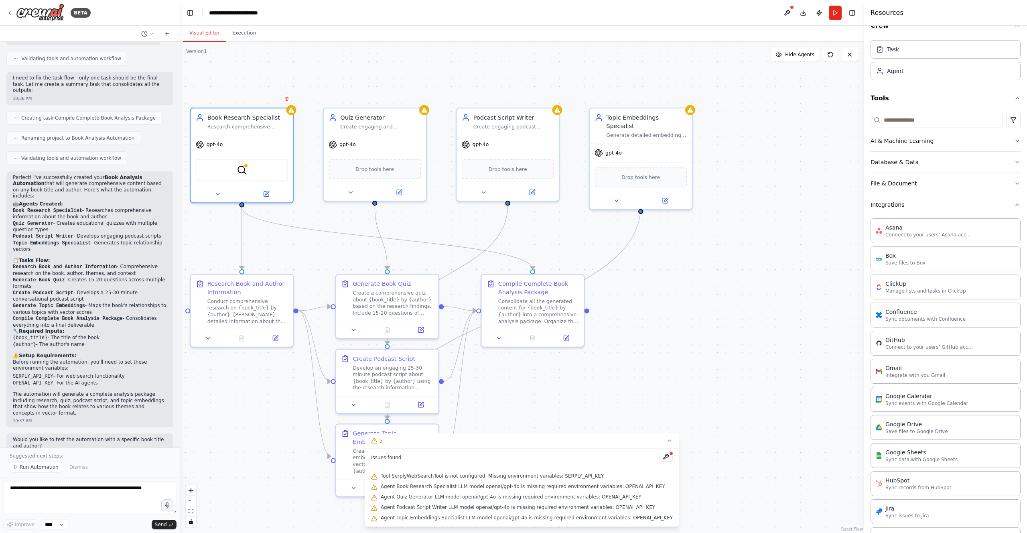
scroll to position [0, 0]
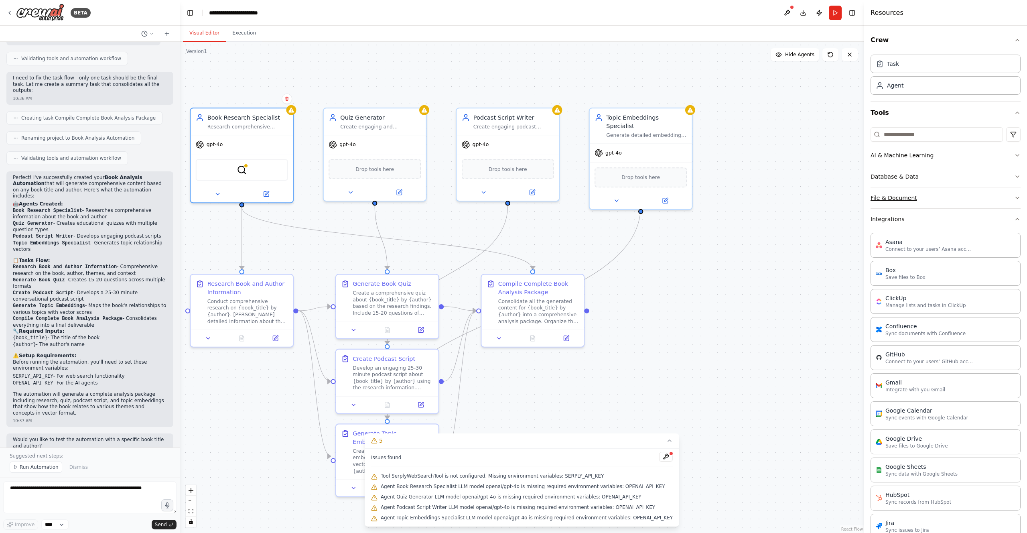
click at [947, 197] on button "File & Document" at bounding box center [945, 197] width 150 height 21
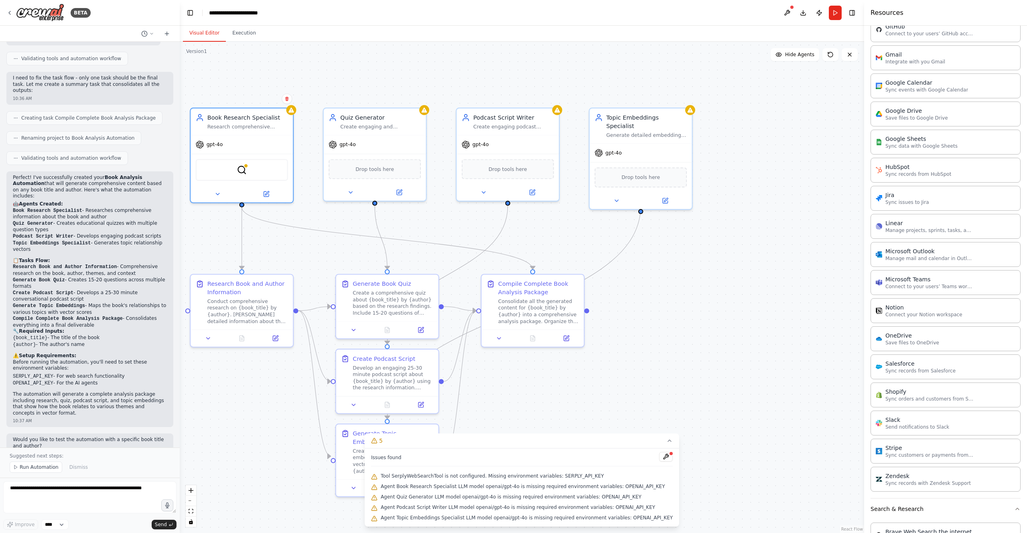
scroll to position [565, 0]
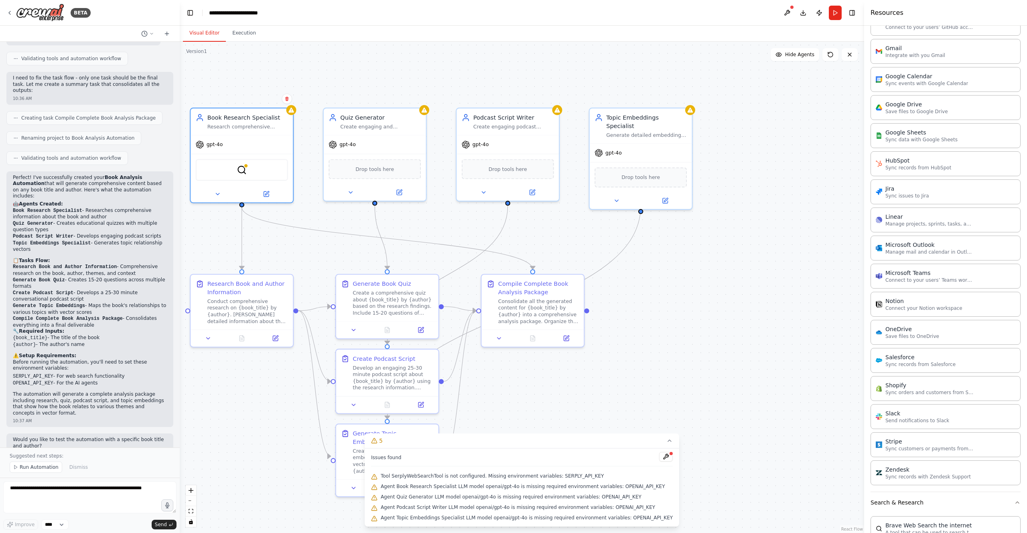
click at [775, 290] on div ".deletable-edge-delete-btn { width: 20px; height: 20px; border: 0px solid #ffff…" at bounding box center [522, 287] width 684 height 491
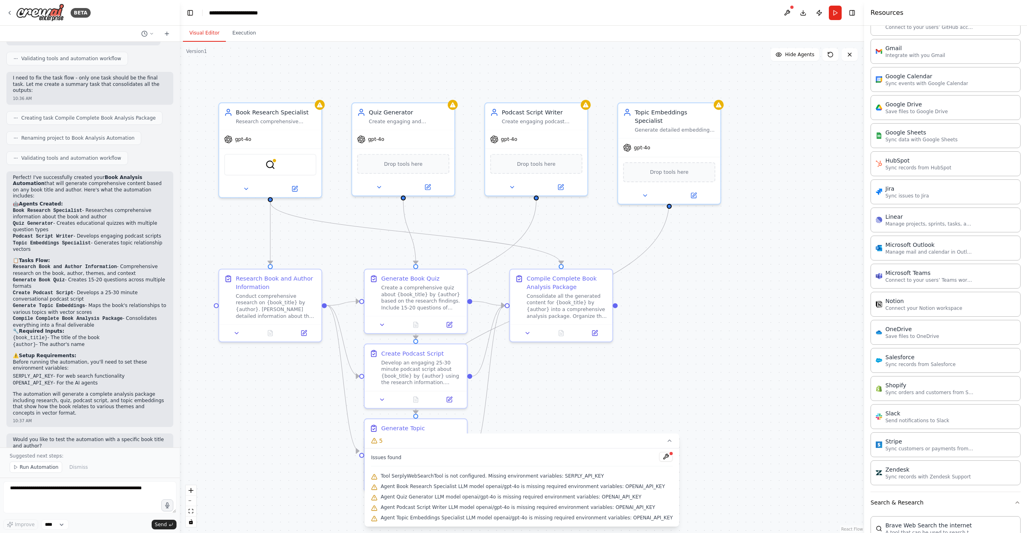
drag, startPoint x: 628, startPoint y: 352, endPoint x: 684, endPoint y: 349, distance: 56.6
click at [678, 349] on div ".deletable-edge-delete-btn { width: 20px; height: 20px; border: 0px solid #ffff…" at bounding box center [522, 287] width 684 height 491
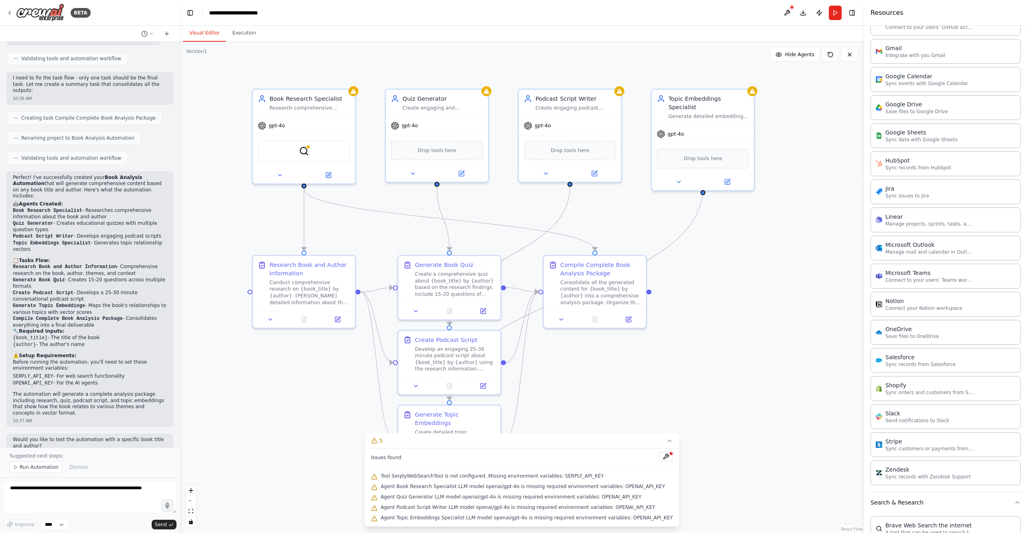
drag, startPoint x: 684, startPoint y: 350, endPoint x: 694, endPoint y: 337, distance: 17.4
click at [666, 439] on icon at bounding box center [669, 440] width 6 height 6
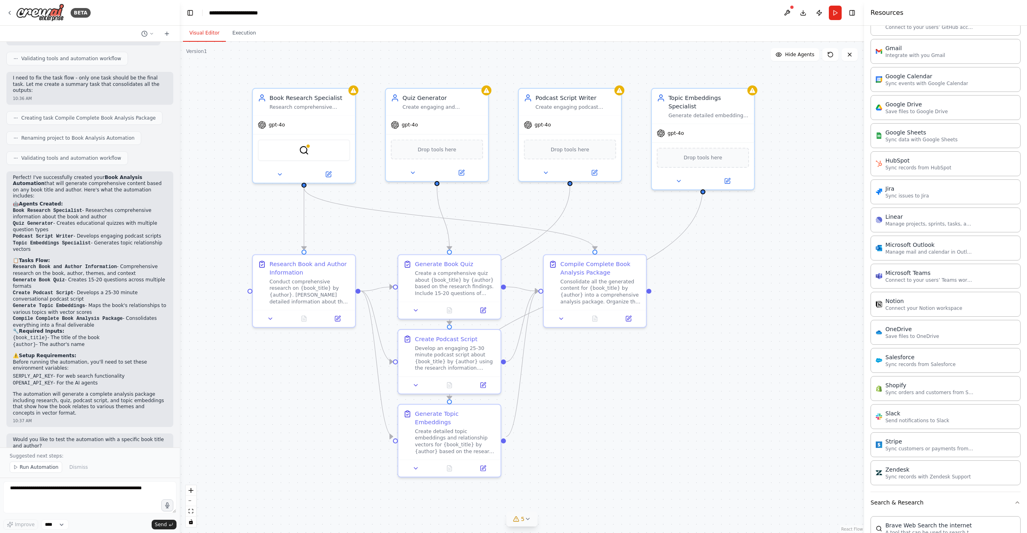
click at [340, 383] on div ".deletable-edge-delete-btn { width: 20px; height: 20px; border: 0px solid #ffff…" at bounding box center [522, 287] width 684 height 491
click at [241, 26] on button "Execution" at bounding box center [244, 33] width 37 height 17
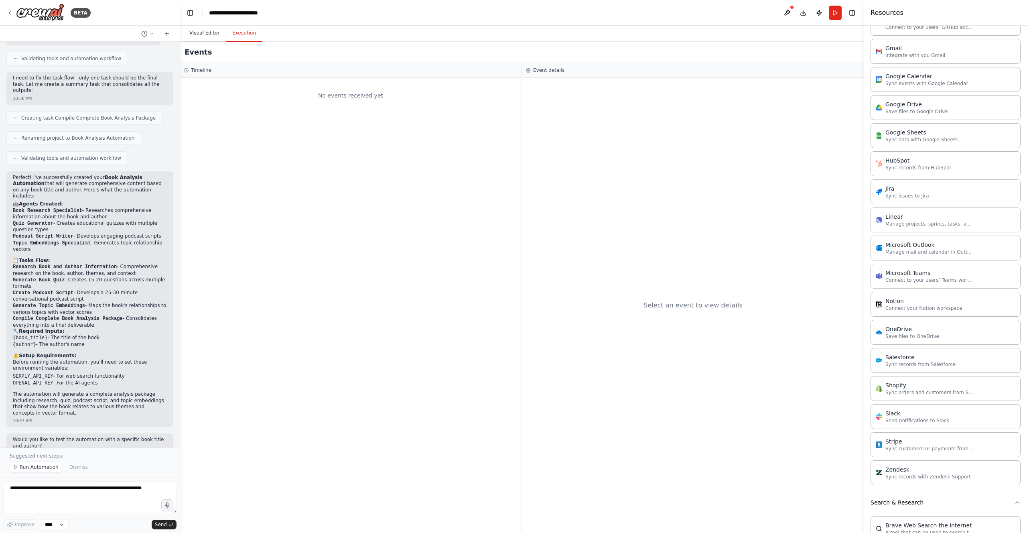
click at [208, 34] on button "Visual Editor" at bounding box center [204, 33] width 43 height 17
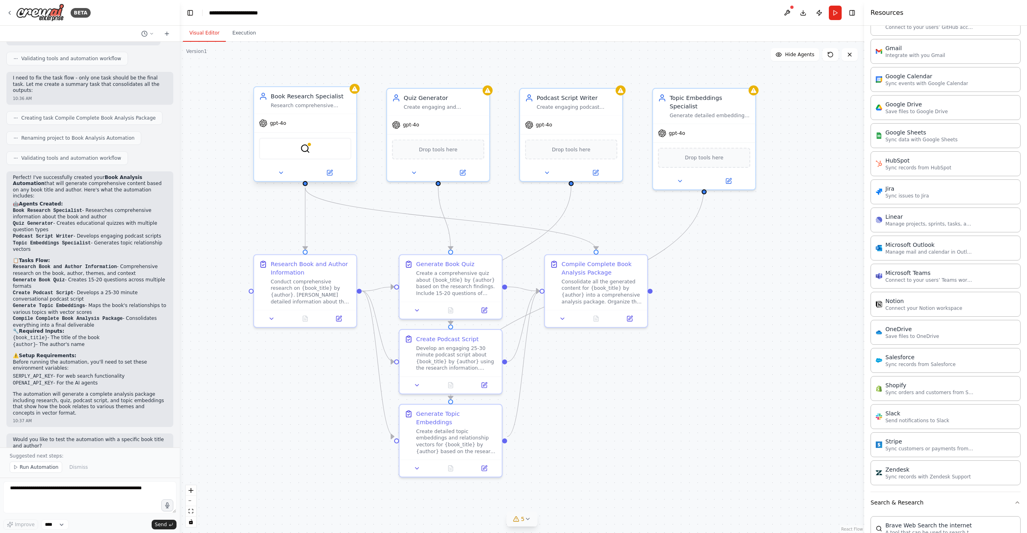
click at [290, 109] on div "Book Research Specialist Research comprehensive information about {book_title} …" at bounding box center [305, 100] width 102 height 26
click at [280, 172] on icon at bounding box center [280, 173] width 3 height 2
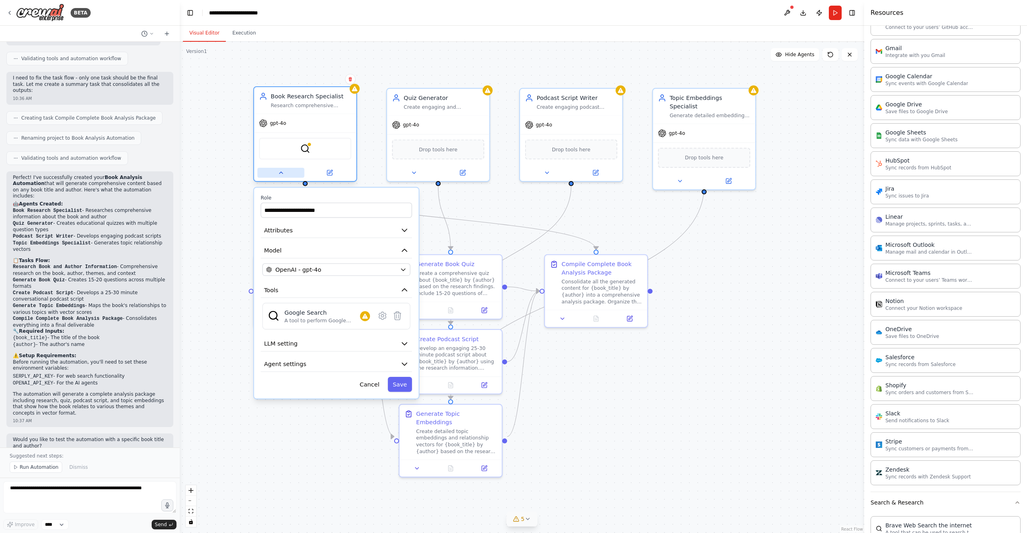
click at [280, 172] on icon at bounding box center [281, 172] width 7 height 7
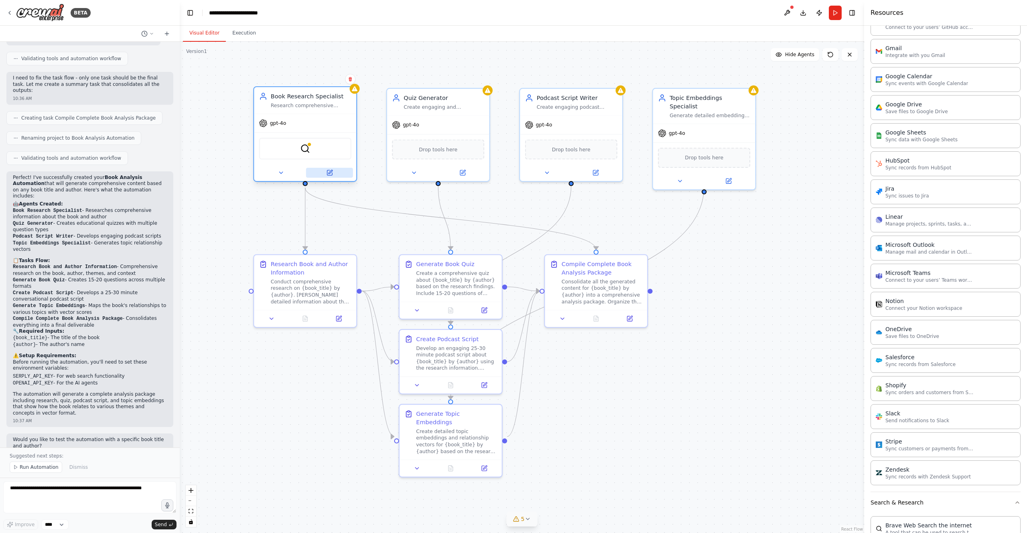
click at [323, 172] on button at bounding box center [329, 173] width 47 height 10
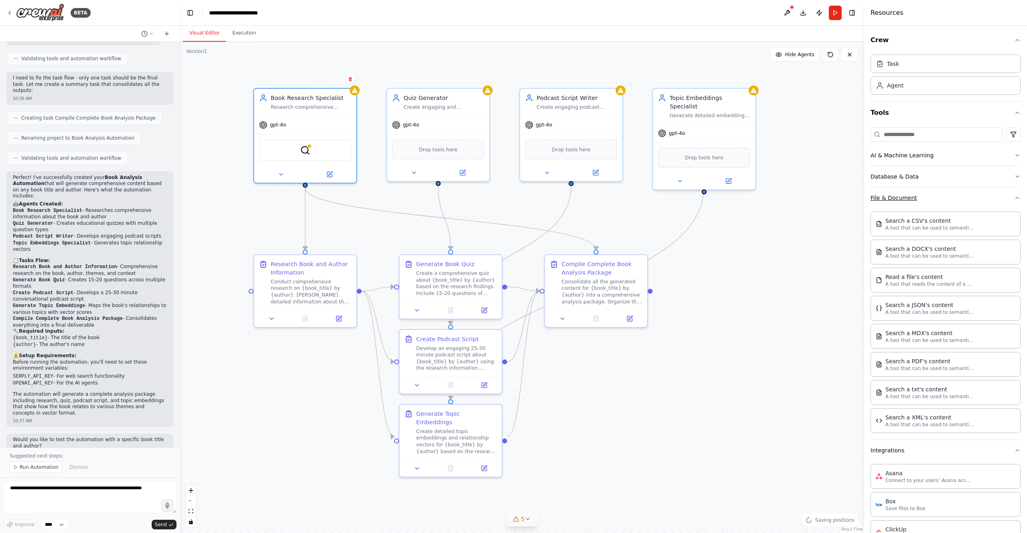
click at [943, 191] on button "File & Document" at bounding box center [945, 197] width 150 height 21
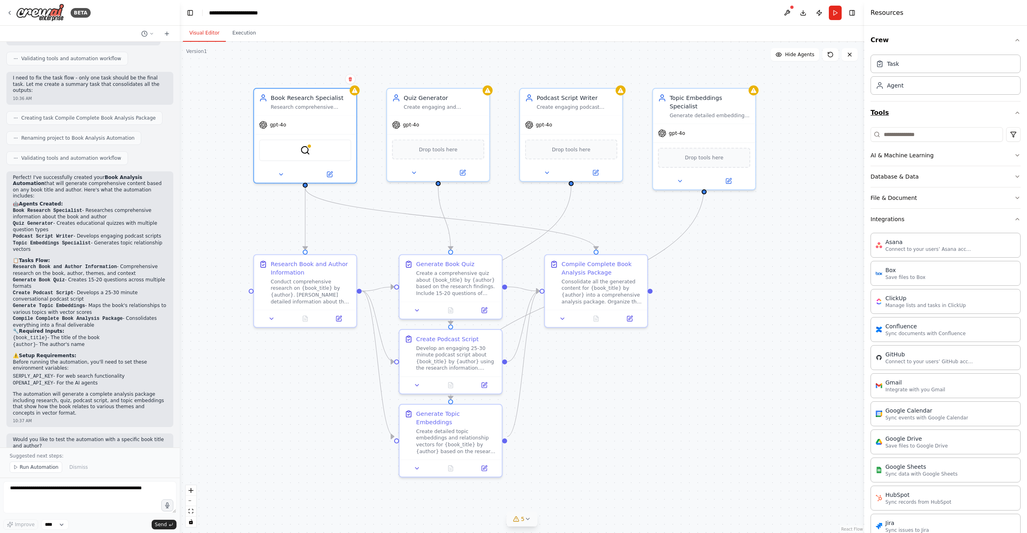
click at [908, 116] on button "Tools" at bounding box center [945, 112] width 150 height 22
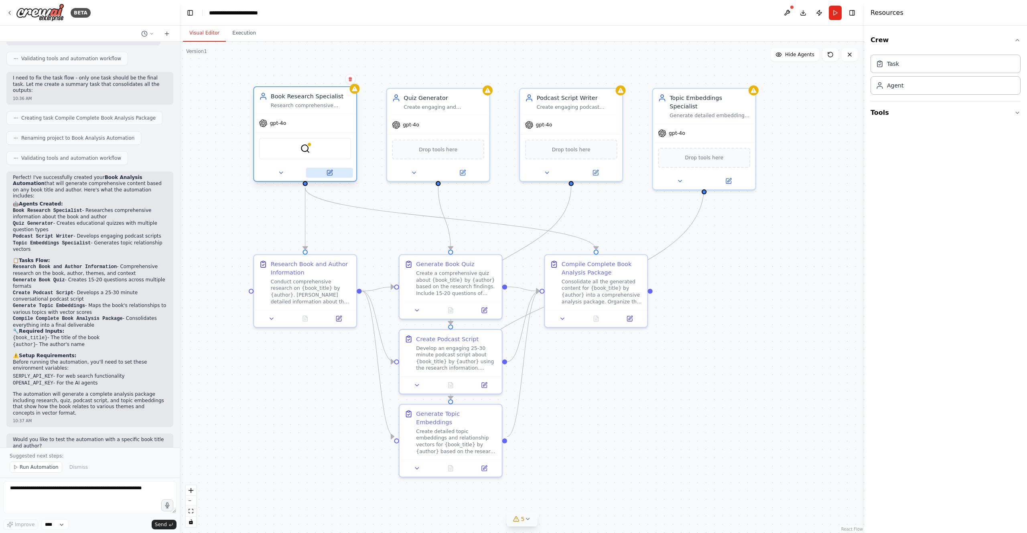
click at [335, 175] on button at bounding box center [329, 173] width 47 height 10
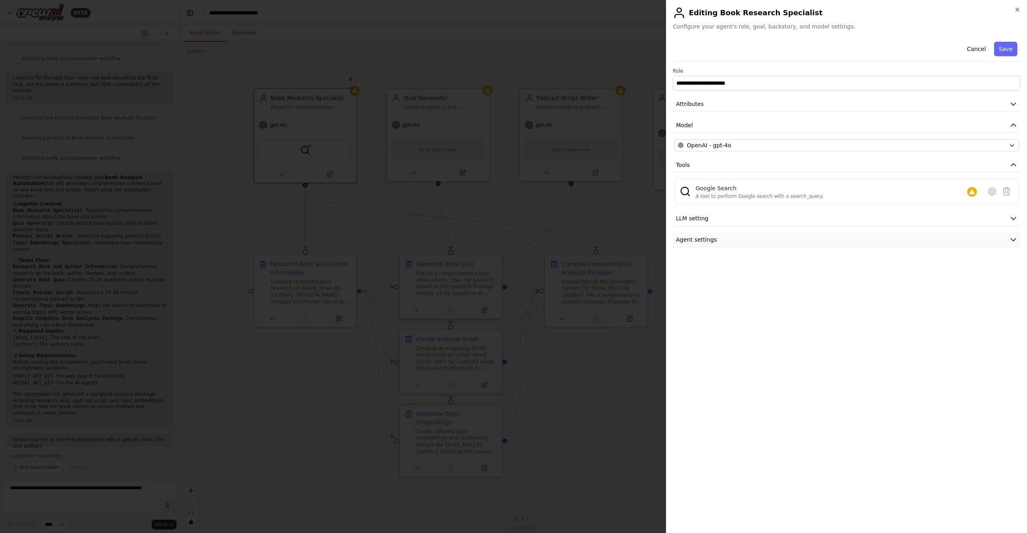
click at [760, 244] on button "Agent settings" at bounding box center [847, 239] width 348 height 15
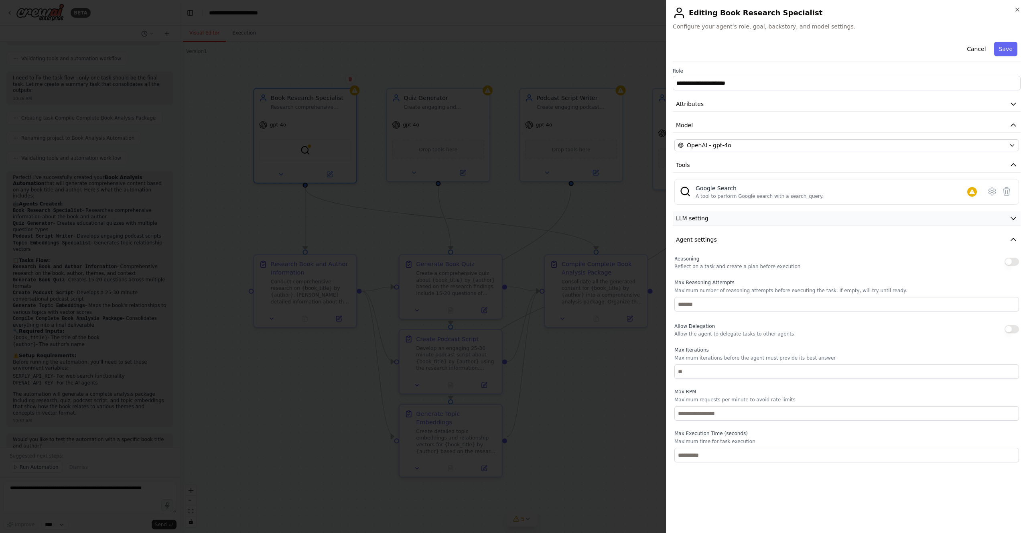
click at [761, 221] on button "LLM setting" at bounding box center [847, 218] width 348 height 15
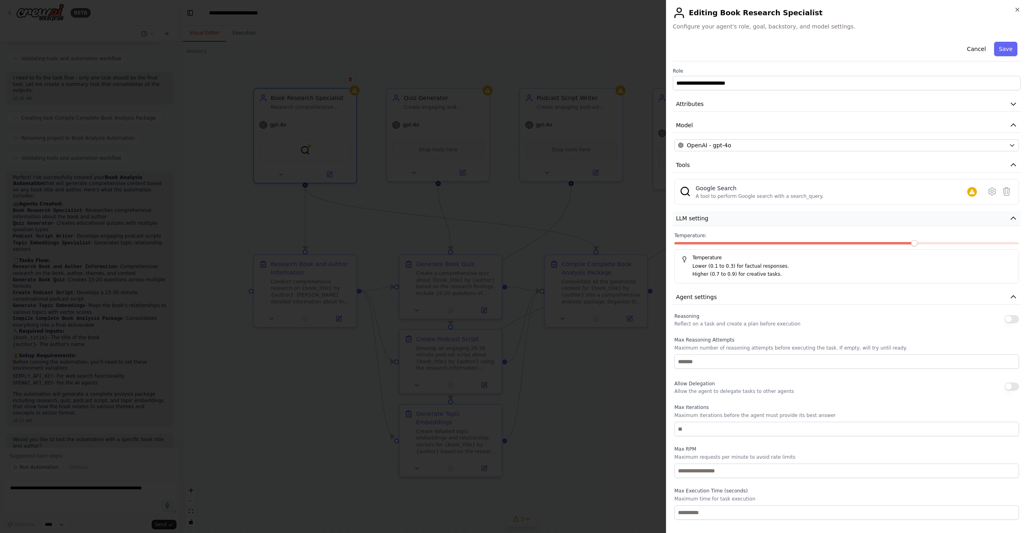
click at [761, 221] on button "LLM setting" at bounding box center [847, 218] width 348 height 15
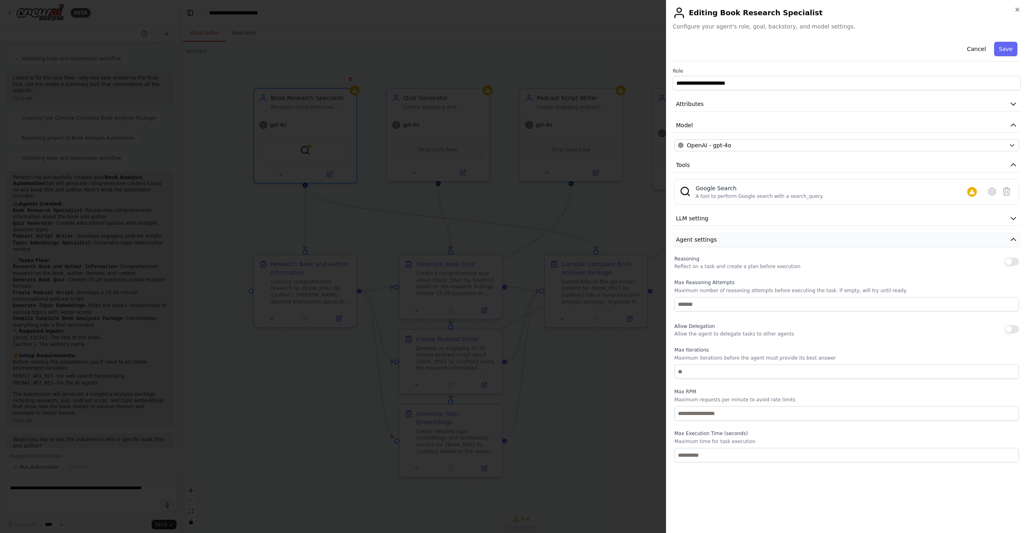
click at [752, 236] on button "Agent settings" at bounding box center [847, 239] width 348 height 15
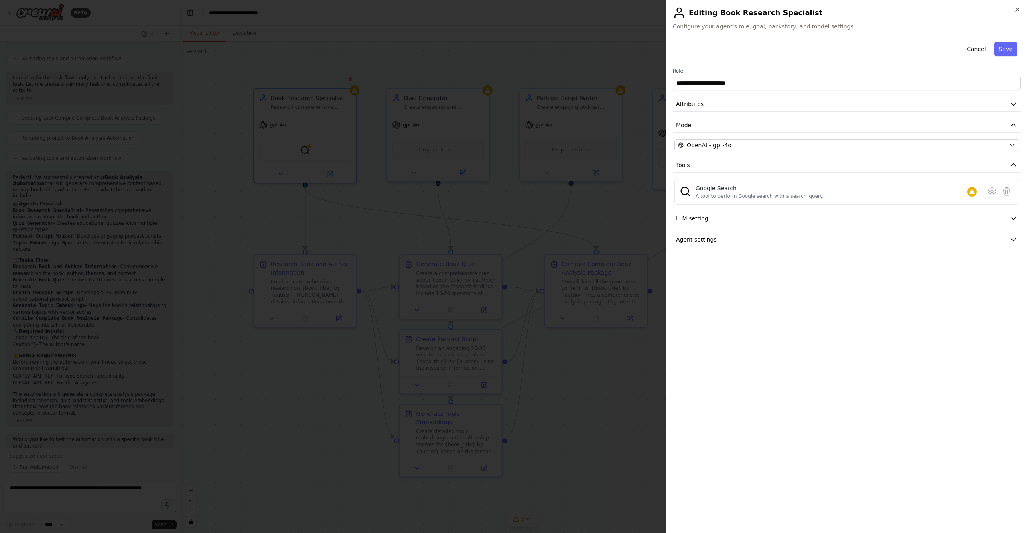
click at [566, 247] on div at bounding box center [513, 266] width 1027 height 533
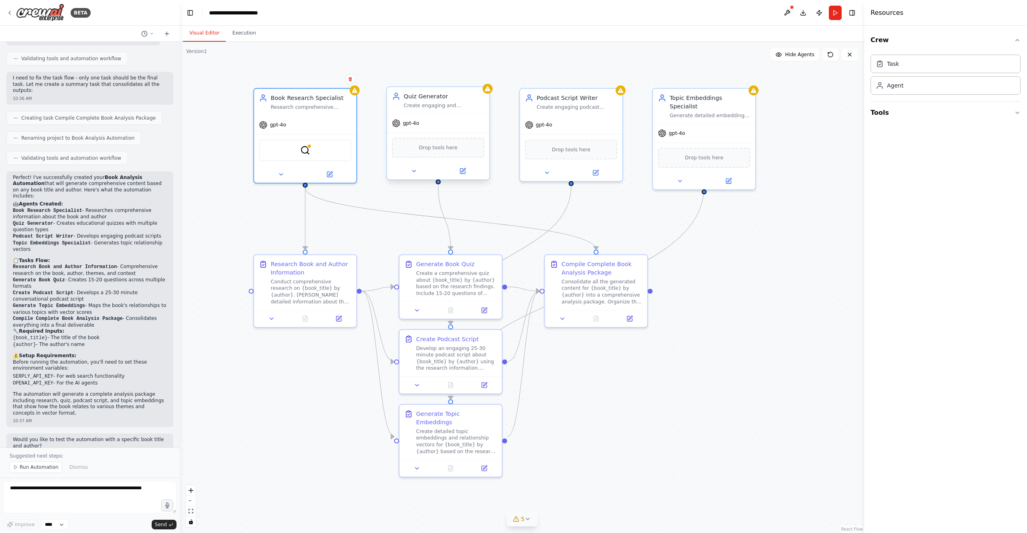
click at [437, 122] on div "gpt-4o" at bounding box center [438, 123] width 102 height 18
click at [421, 121] on div "gpt-4o" at bounding box center [438, 123] width 102 height 18
click at [326, 172] on icon at bounding box center [329, 172] width 7 height 7
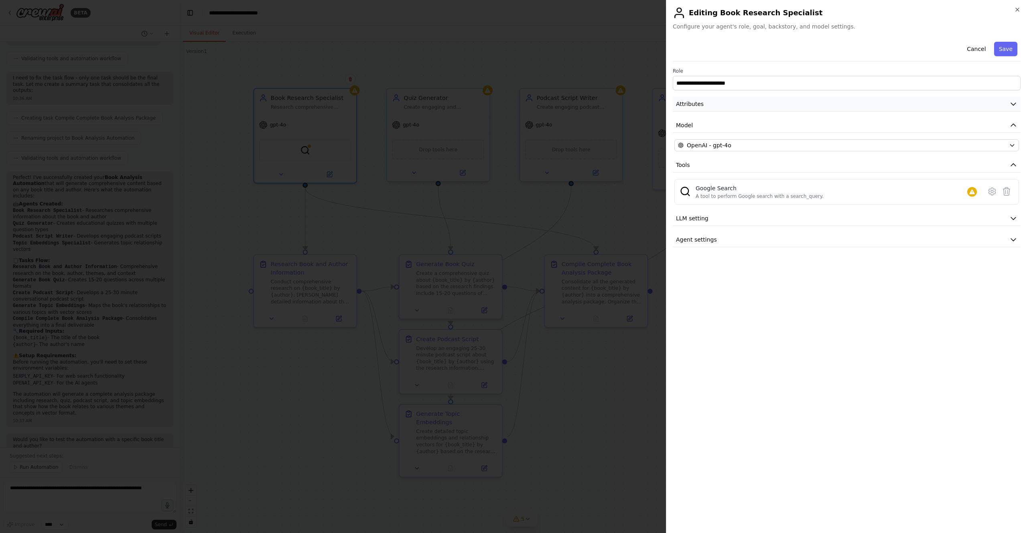
click at [732, 109] on button "Attributes" at bounding box center [847, 104] width 348 height 15
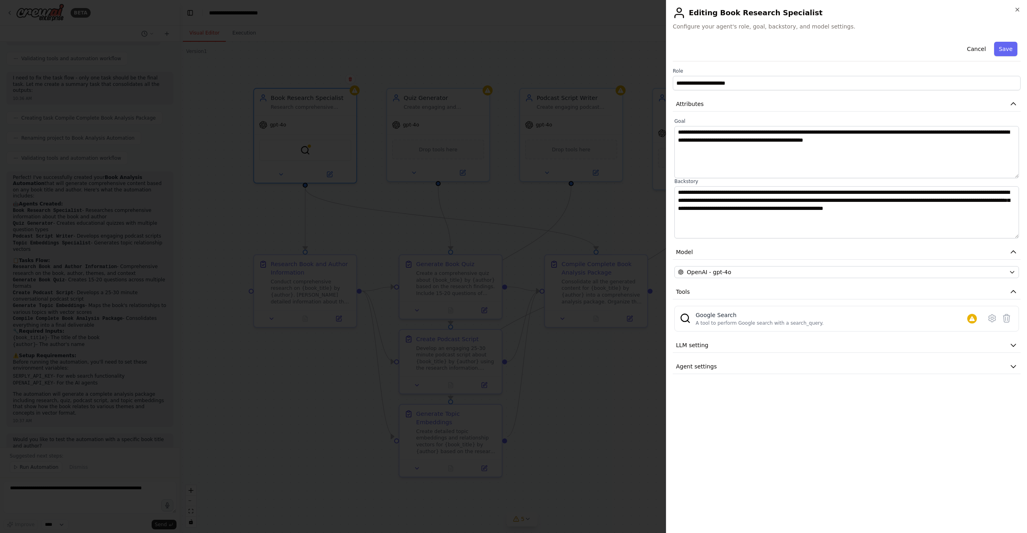
click at [613, 178] on div at bounding box center [513, 266] width 1027 height 533
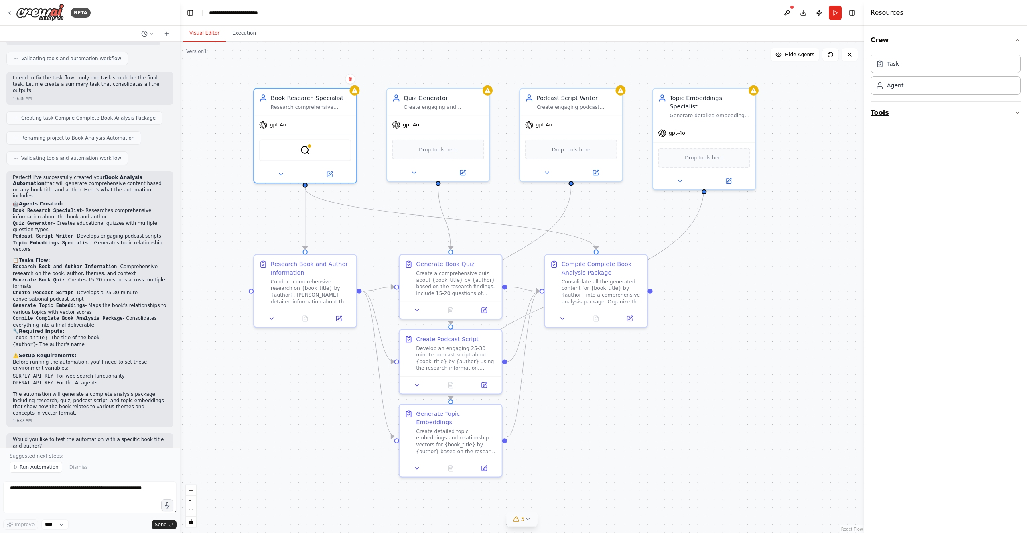
click at [939, 114] on button "Tools" at bounding box center [945, 112] width 150 height 22
click at [955, 178] on button "Database & Data" at bounding box center [945, 176] width 150 height 21
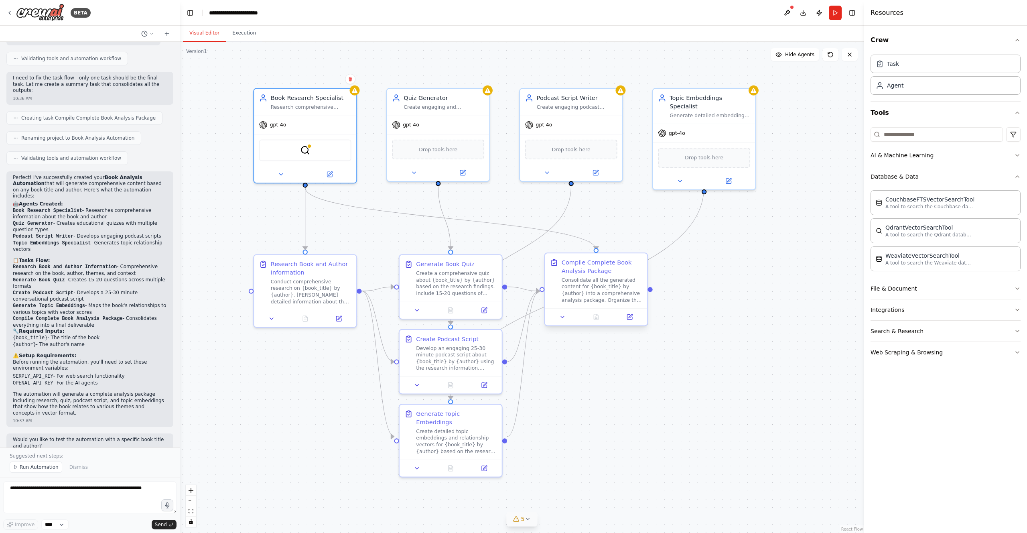
click at [611, 287] on div "Consolidate all the generated content for {book_title} by {author} into a compr…" at bounding box center [602, 289] width 81 height 26
click at [633, 316] on icon at bounding box center [629, 317] width 7 height 7
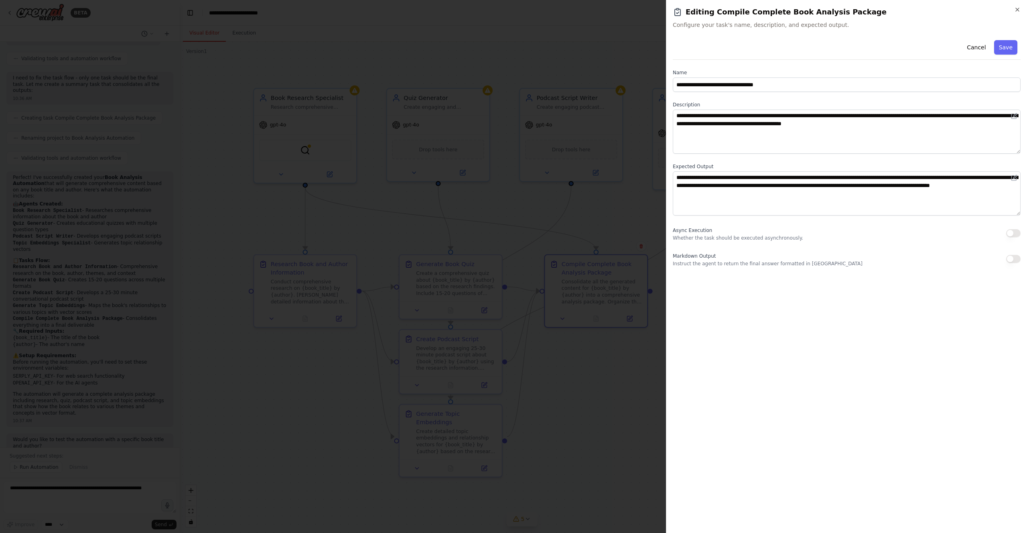
click at [626, 201] on div at bounding box center [513, 266] width 1027 height 533
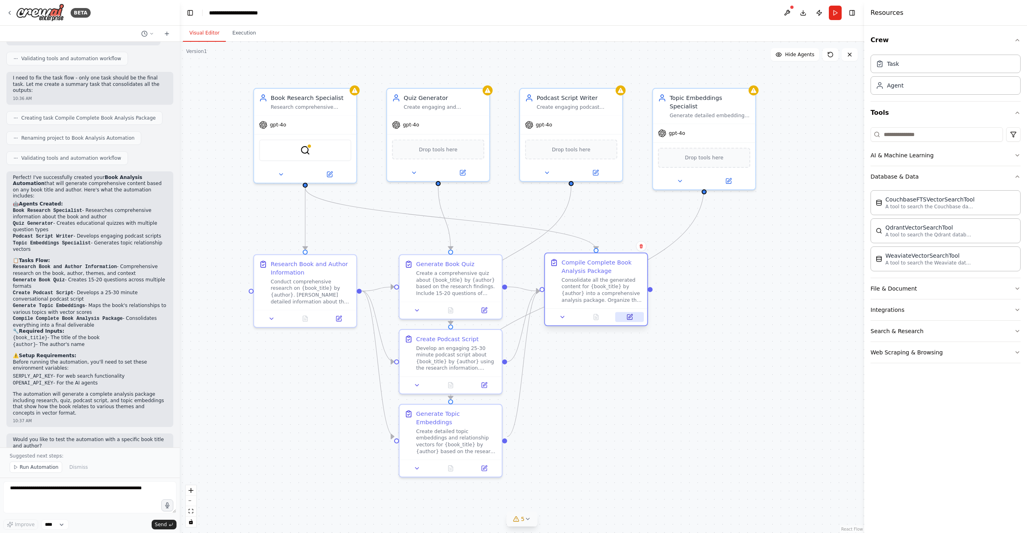
click at [630, 315] on icon at bounding box center [631, 316] width 4 height 4
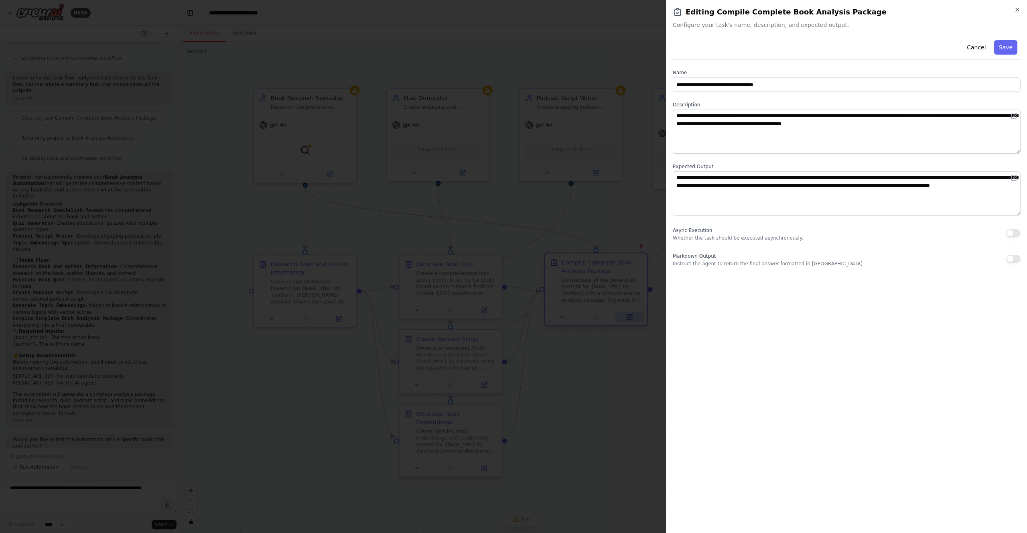
click at [630, 315] on div at bounding box center [513, 266] width 1027 height 533
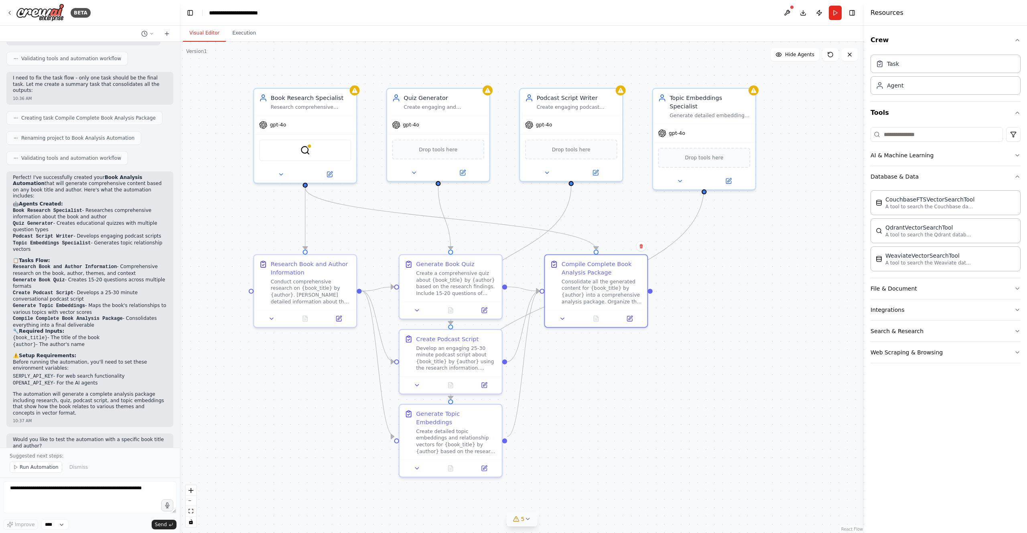
click at [384, 195] on div ".deletable-edge-delete-btn { width: 20px; height: 20px; border: 0px solid #ffff…" at bounding box center [522, 287] width 684 height 491
click at [428, 73] on div ".deletable-edge-delete-btn { width: 20px; height: 20px; border: 0px solid #ffff…" at bounding box center [522, 287] width 684 height 491
click at [505, 67] on div ".deletable-edge-delete-btn { width: 20px; height: 20px; border: 0px solid #ffff…" at bounding box center [522, 287] width 684 height 491
click at [950, 156] on button "AI & Machine Learning" at bounding box center [945, 155] width 150 height 21
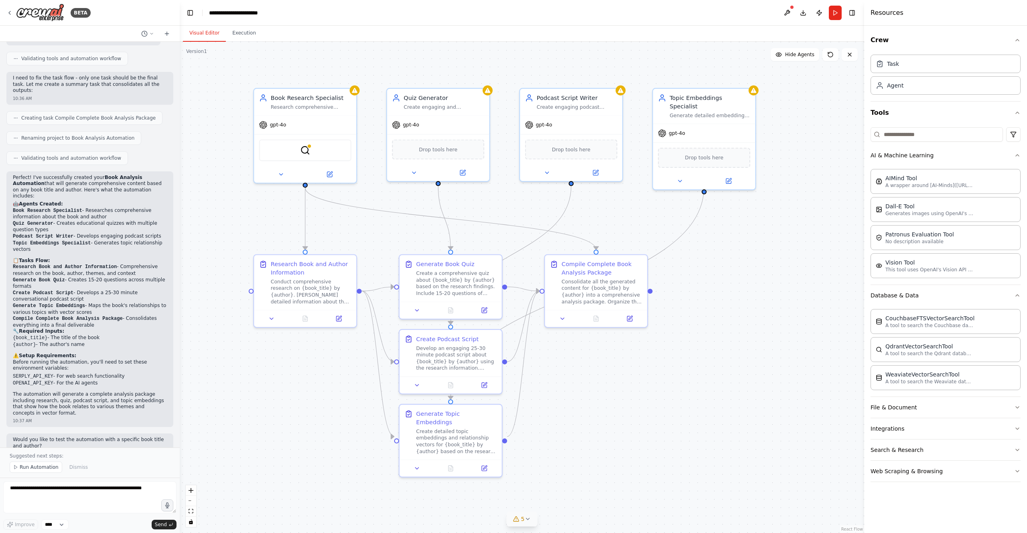
click at [369, 189] on div ".deletable-edge-delete-btn { width: 20px; height: 20px; border: 0px solid #ffff…" at bounding box center [522, 287] width 684 height 491
click at [307, 100] on div "Book Research Specialist" at bounding box center [311, 96] width 81 height 8
click at [254, 194] on div ".deletable-edge-delete-btn { width: 20px; height: 20px; border: 0px solid #ffff…" at bounding box center [522, 287] width 684 height 491
click at [342, 172] on button at bounding box center [329, 173] width 47 height 10
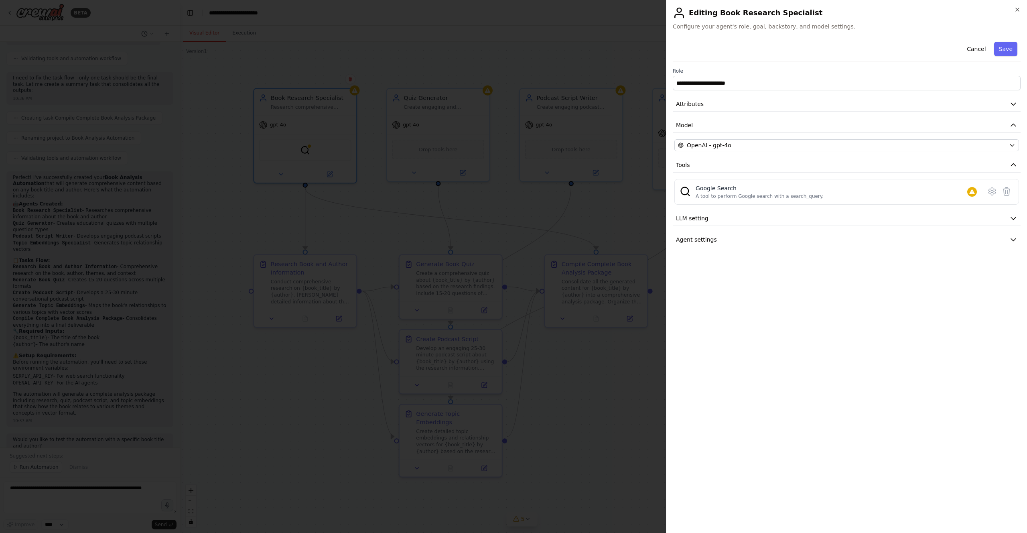
click at [605, 203] on div at bounding box center [513, 266] width 1027 height 533
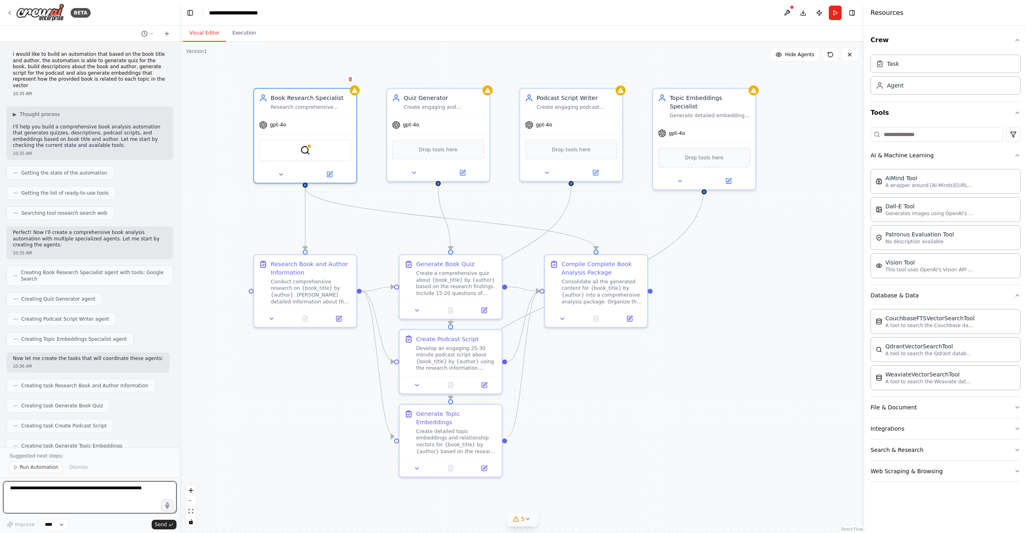
click at [108, 491] on textarea at bounding box center [89, 497] width 173 height 32
type textarea "**********"
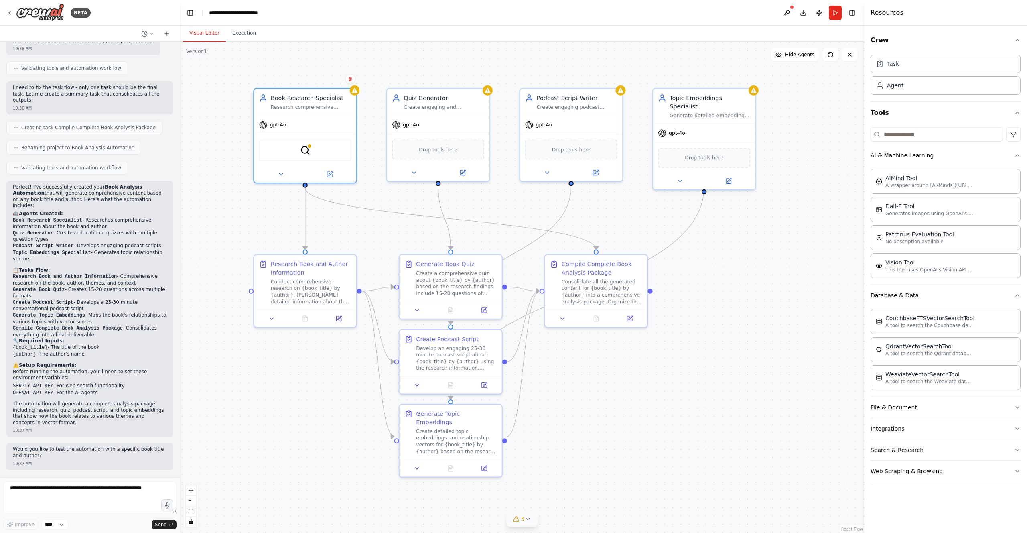
scroll to position [458, 0]
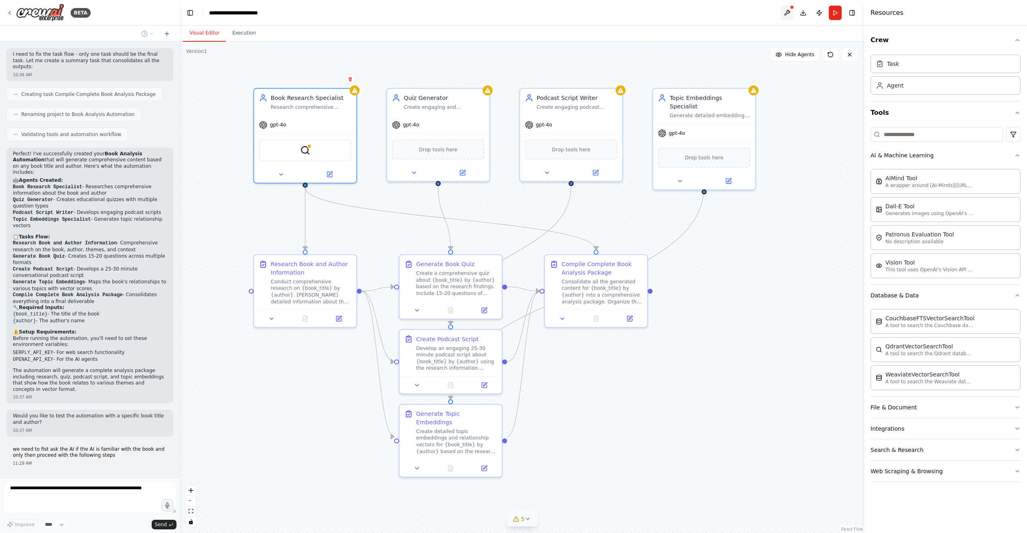
click at [785, 17] on button at bounding box center [787, 13] width 13 height 14
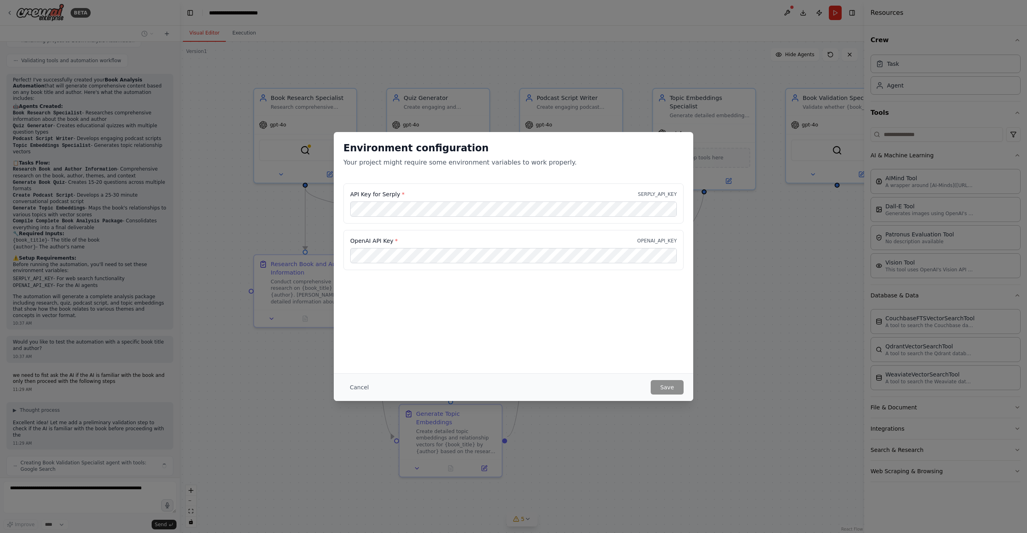
scroll to position [538, 0]
click at [351, 391] on button "Cancel" at bounding box center [359, 387] width 32 height 14
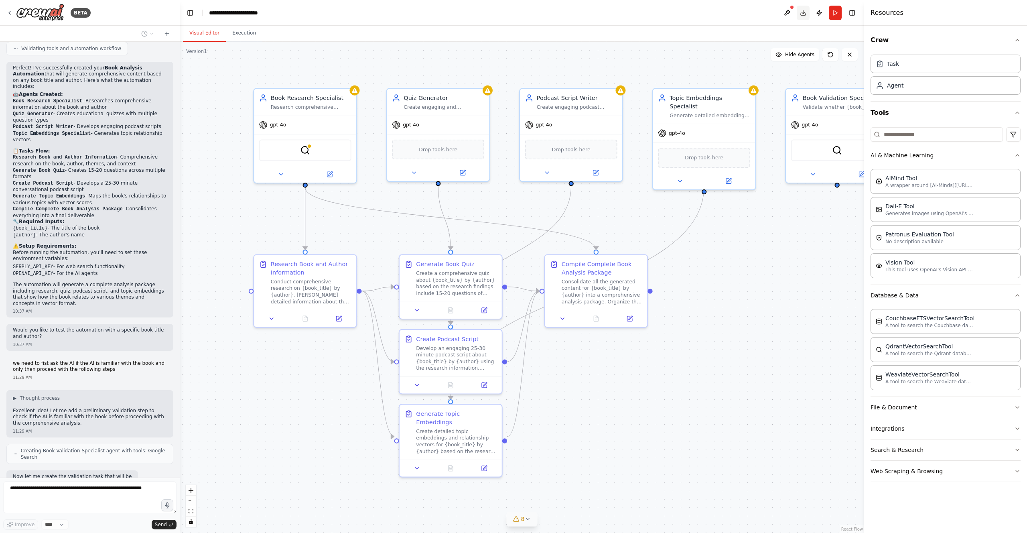
scroll to position [584, 0]
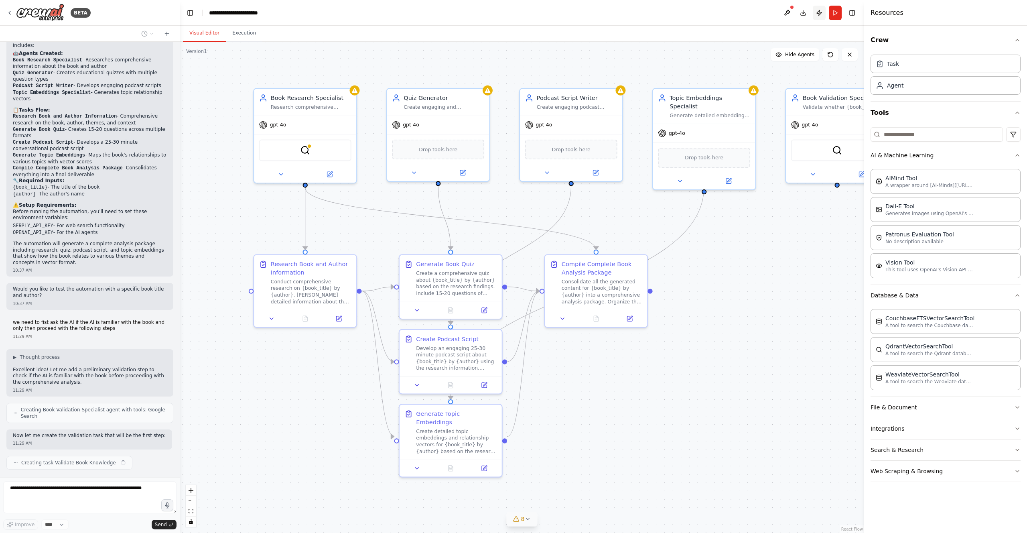
click at [815, 14] on button "Publish" at bounding box center [819, 13] width 13 height 14
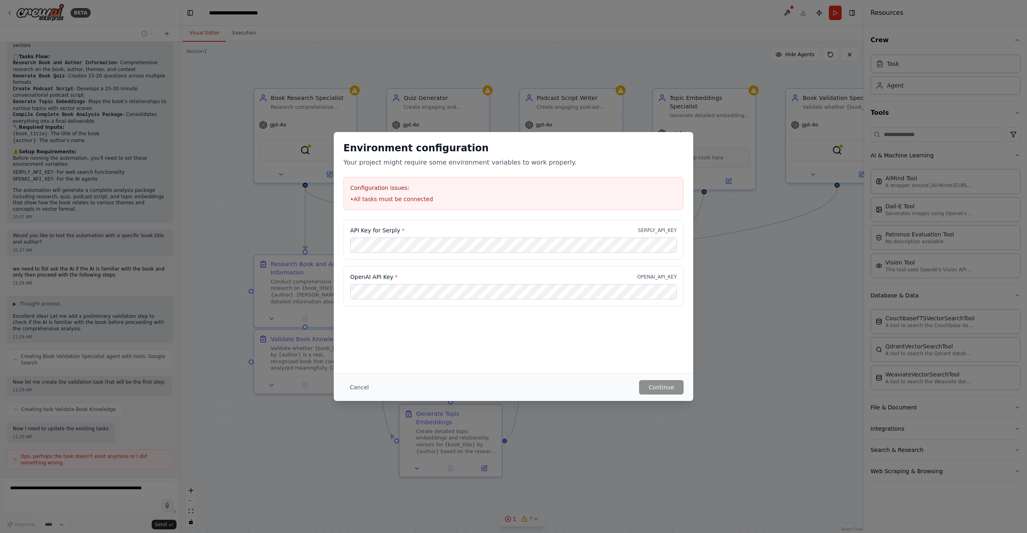
scroll to position [644, 0]
click at [353, 384] on button "Cancel" at bounding box center [359, 387] width 32 height 14
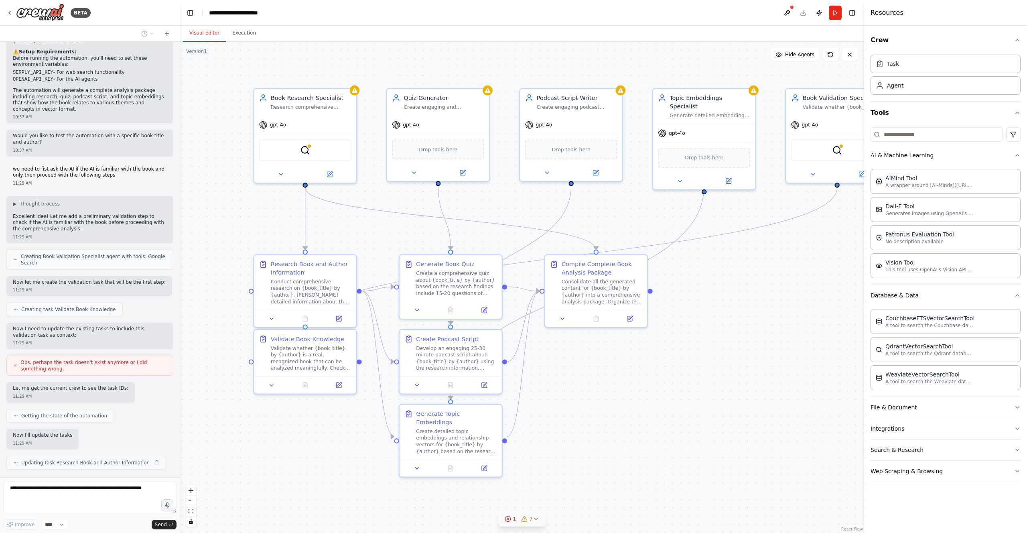
scroll to position [744, 0]
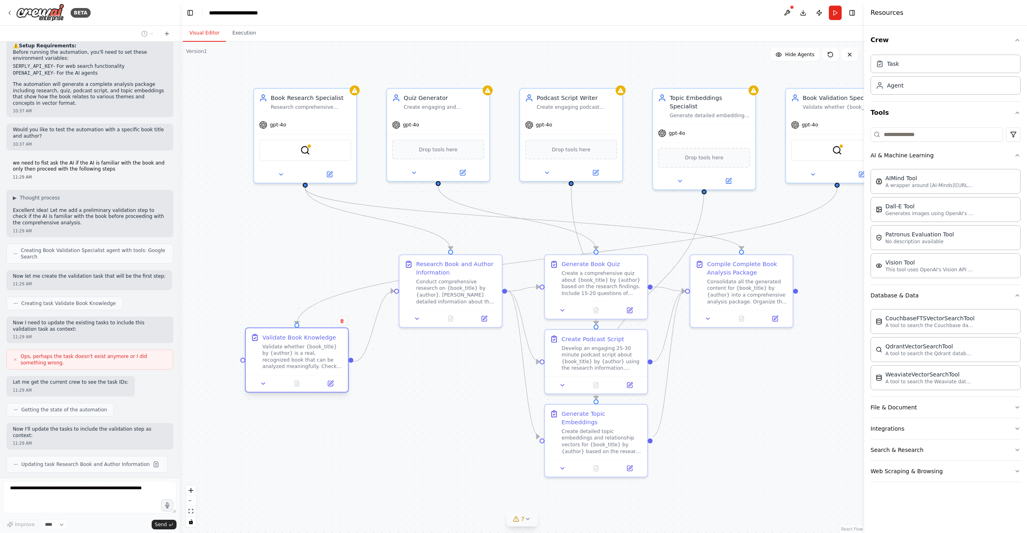
drag, startPoint x: 302, startPoint y: 276, endPoint x: 296, endPoint y: 349, distance: 73.7
click at [296, 349] on div "Validate whether {book_title} by {author} is a real, recognized book that can b…" at bounding box center [302, 356] width 81 height 26
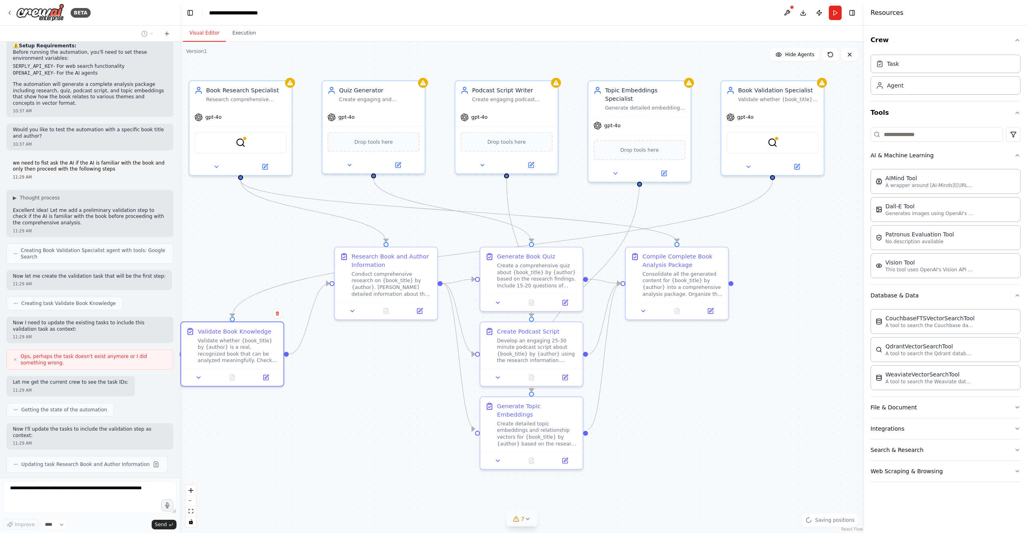
drag, startPoint x: 487, startPoint y: 369, endPoint x: 423, endPoint y: 361, distance: 64.6
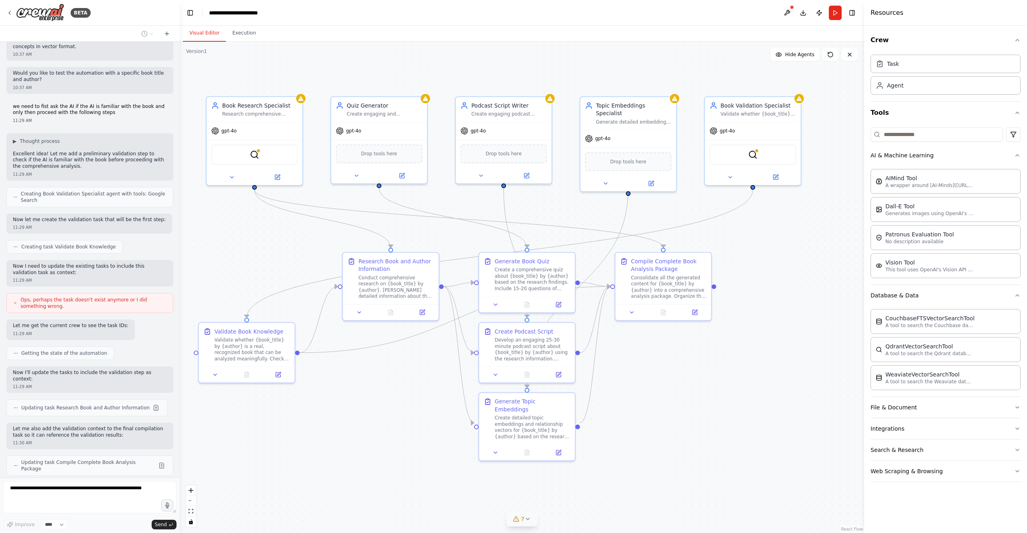
scroll to position [827, 0]
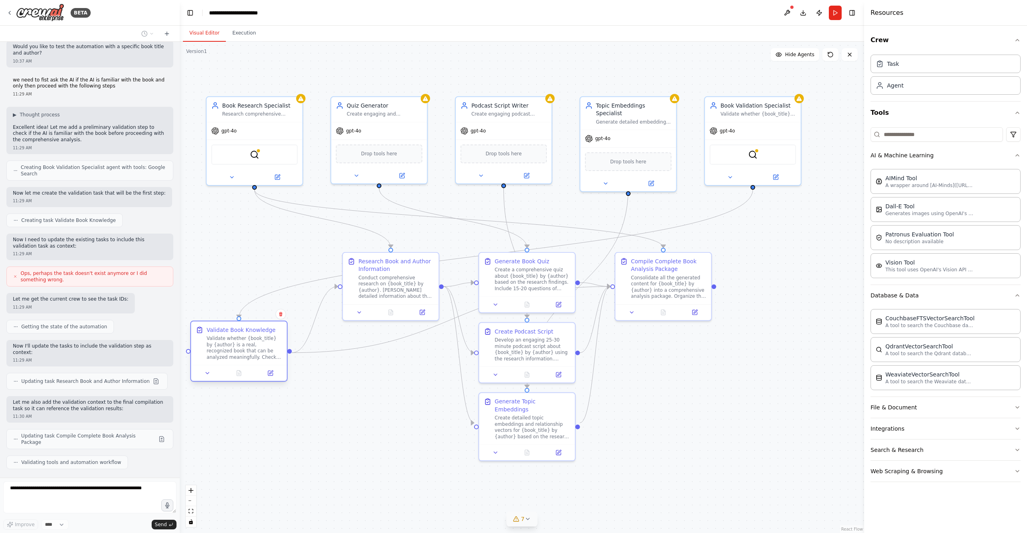
drag, startPoint x: 275, startPoint y: 329, endPoint x: 264, endPoint y: 330, distance: 11.3
click at [264, 330] on div "Validate Book Knowledge" at bounding box center [241, 330] width 69 height 8
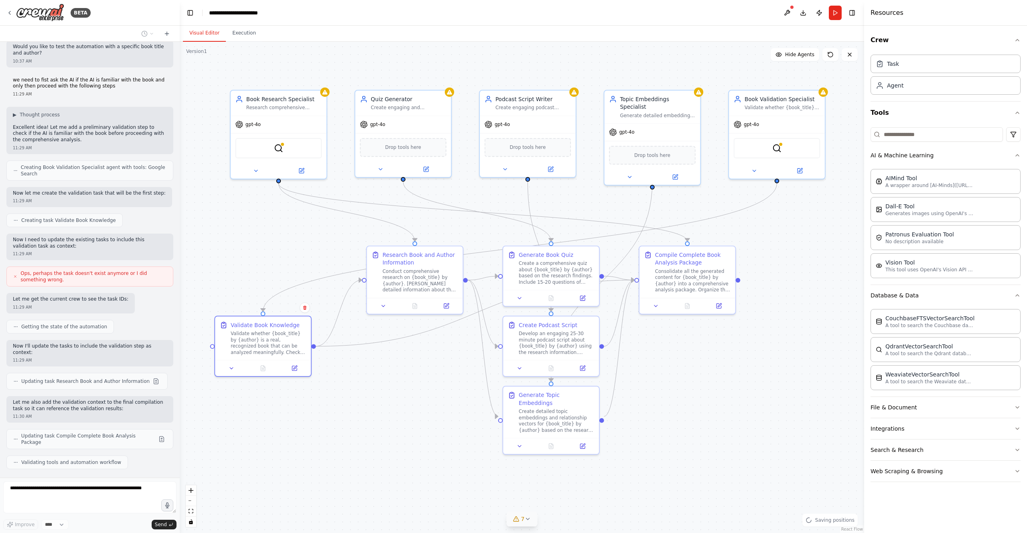
drag, startPoint x: 389, startPoint y: 420, endPoint x: 436, endPoint y: 408, distance: 48.1
click at [436, 408] on div ".deletable-edge-delete-btn { width: 20px; height: 20px; border: 0px solid #ffff…" at bounding box center [522, 287] width 684 height 491
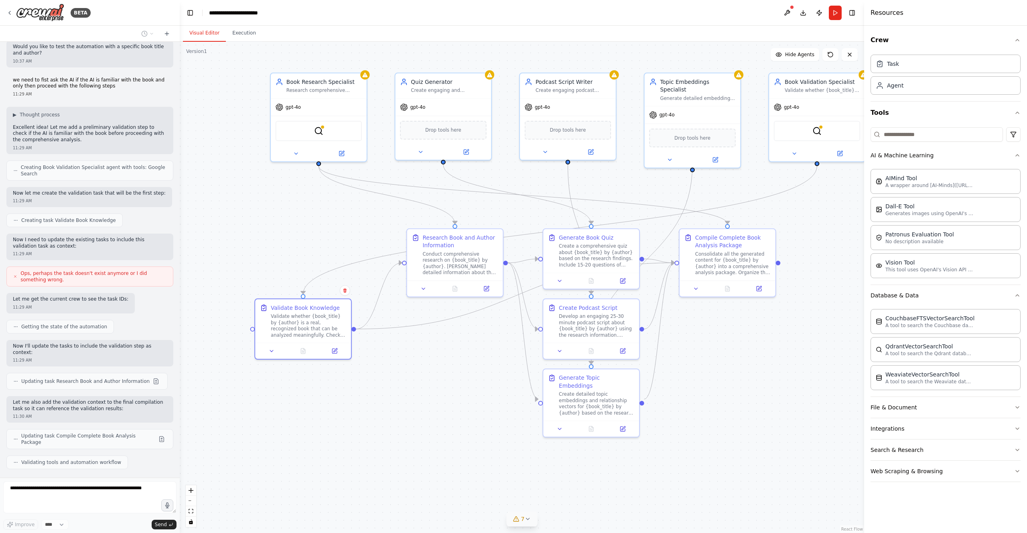
drag, startPoint x: 450, startPoint y: 368, endPoint x: 476, endPoint y: 349, distance: 32.4
click at [476, 349] on div ".deletable-edge-delete-btn { width: 20px; height: 20px; border: 0px solid #ffff…" at bounding box center [522, 287] width 684 height 491
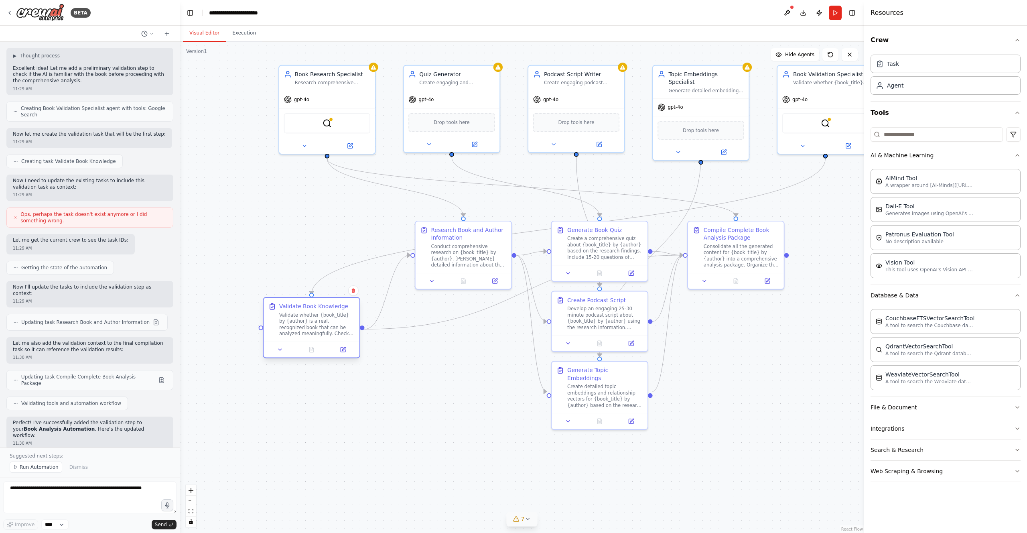
drag, startPoint x: 290, startPoint y: 300, endPoint x: 288, endPoint y: 309, distance: 8.7
click at [288, 309] on div "Validate Book Knowledge" at bounding box center [313, 306] width 69 height 8
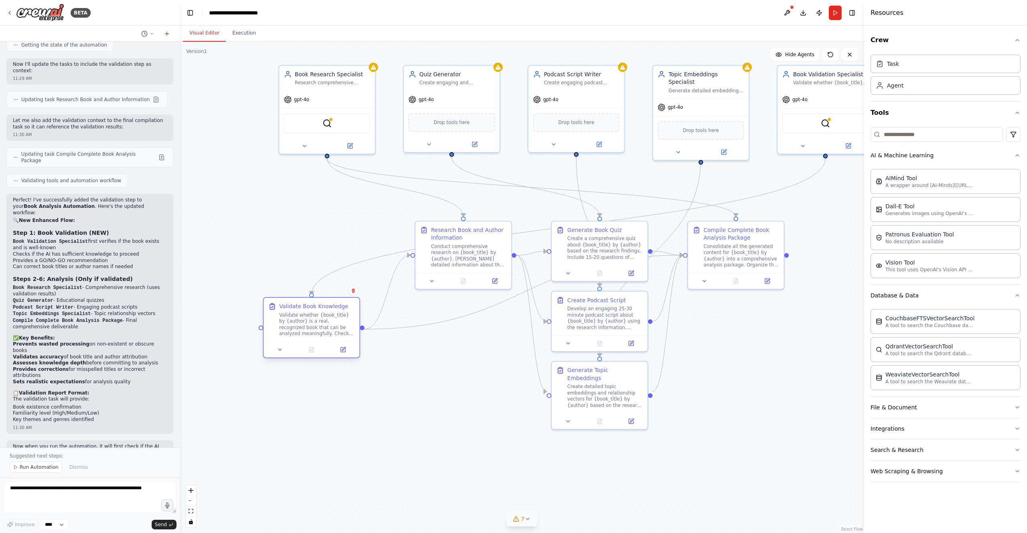
scroll to position [1121, 0]
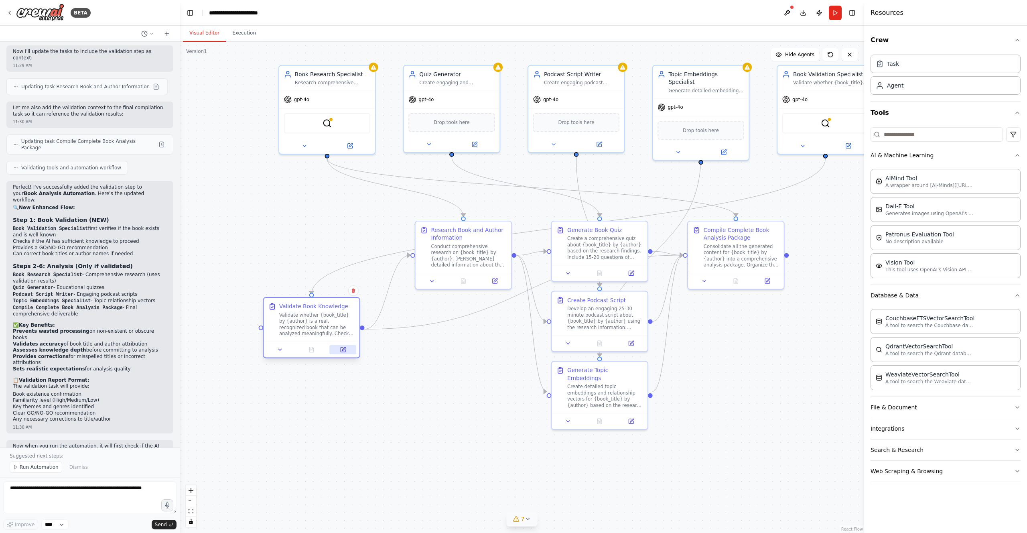
click at [337, 349] on button at bounding box center [343, 349] width 27 height 9
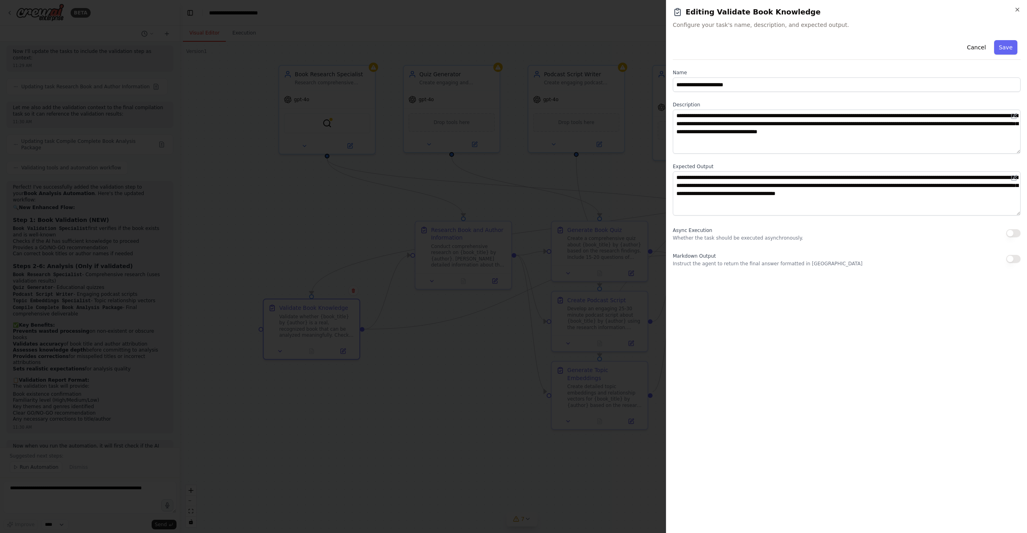
click at [624, 270] on div at bounding box center [513, 266] width 1027 height 533
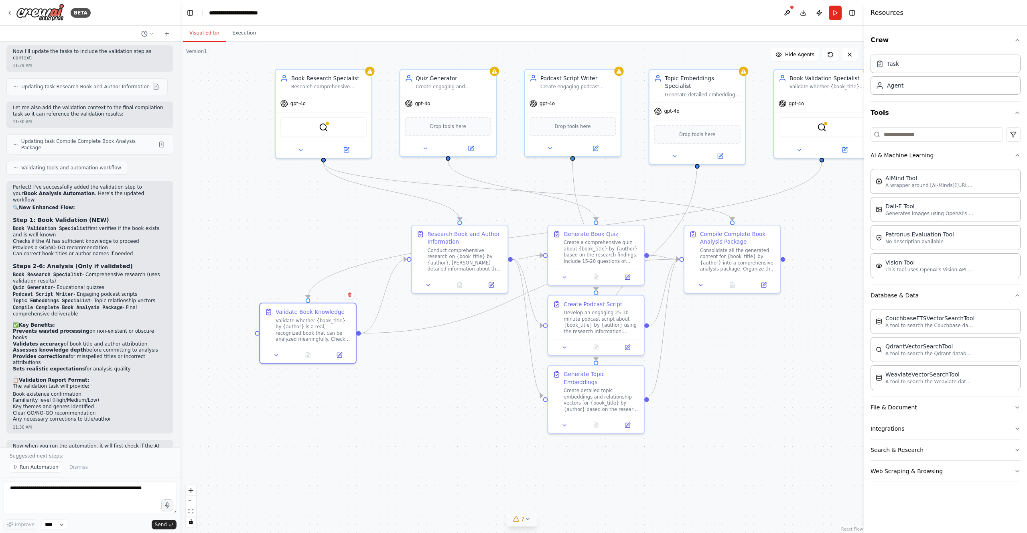
drag, startPoint x: 690, startPoint y: 310, endPoint x: 677, endPoint y: 328, distance: 22.4
click at [677, 328] on div ".deletable-edge-delete-btn { width: 20px; height: 20px; border: 0px solid #ffff…" at bounding box center [522, 287] width 684 height 491
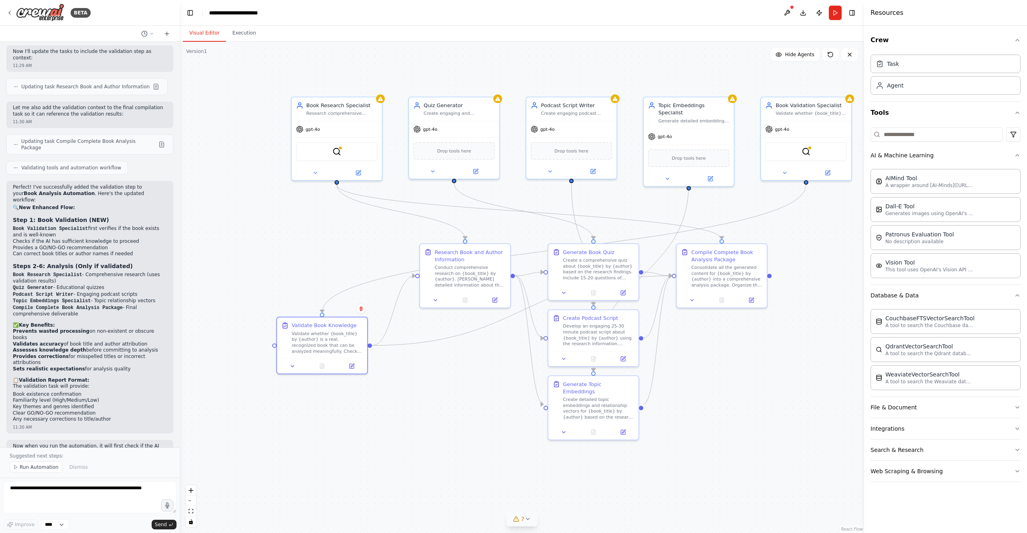
drag, startPoint x: 726, startPoint y: 316, endPoint x: 699, endPoint y: 324, distance: 28.0
click at [699, 324] on div ".deletable-edge-delete-btn { width: 20px; height: 20px; border: 0px solid #ffff…" at bounding box center [522, 287] width 684 height 491
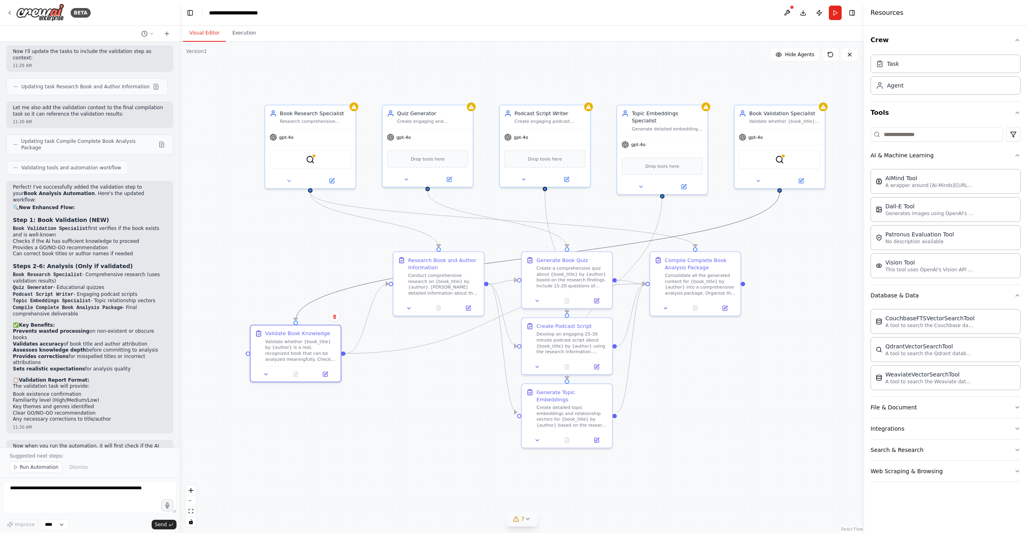
click at [778, 197] on circle "Edge from b5dc4f72-5df0-4054-9101-fc3a2abf0997 to 71409fe9-62b1-43ea-bfc0-ce7cf…" at bounding box center [779, 196] width 7 height 7
drag, startPoint x: 778, startPoint y: 197, endPoint x: 779, endPoint y: 209, distance: 11.7
click at [781, 193] on div ".deletable-edge-delete-btn { width: 20px; height: 20px; border: 0px solid #ffff…" at bounding box center [522, 287] width 684 height 491
click at [297, 322] on div at bounding box center [295, 321] width 4 height 4
drag, startPoint x: 296, startPoint y: 322, endPoint x: 778, endPoint y: 192, distance: 499.8
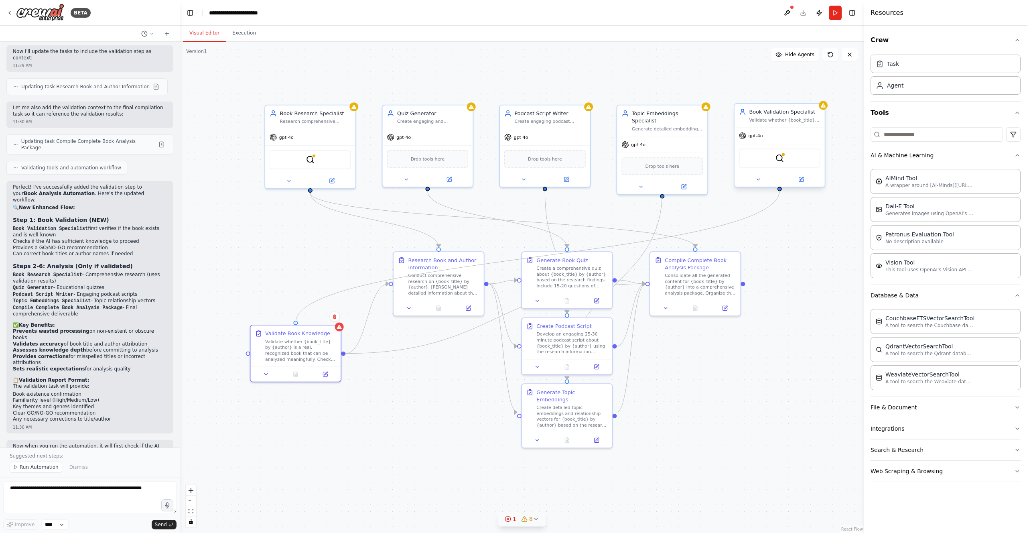
click at [778, 192] on div ".deletable-edge-delete-btn { width: 20px; height: 20px; border: 0px solid #ffff…" at bounding box center [522, 287] width 684 height 491
click at [285, 315] on div ".deletable-edge-delete-btn { width: 20px; height: 20px; border: 0px solid #ffff…" at bounding box center [522, 287] width 684 height 491
click at [305, 337] on div "Validate whether {book_title} by {author} is a real, recognized book that can b…" at bounding box center [300, 348] width 71 height 23
click at [272, 341] on div "Validate whether {book_title} by {author} is a real, recognized book that can b…" at bounding box center [300, 348] width 71 height 23
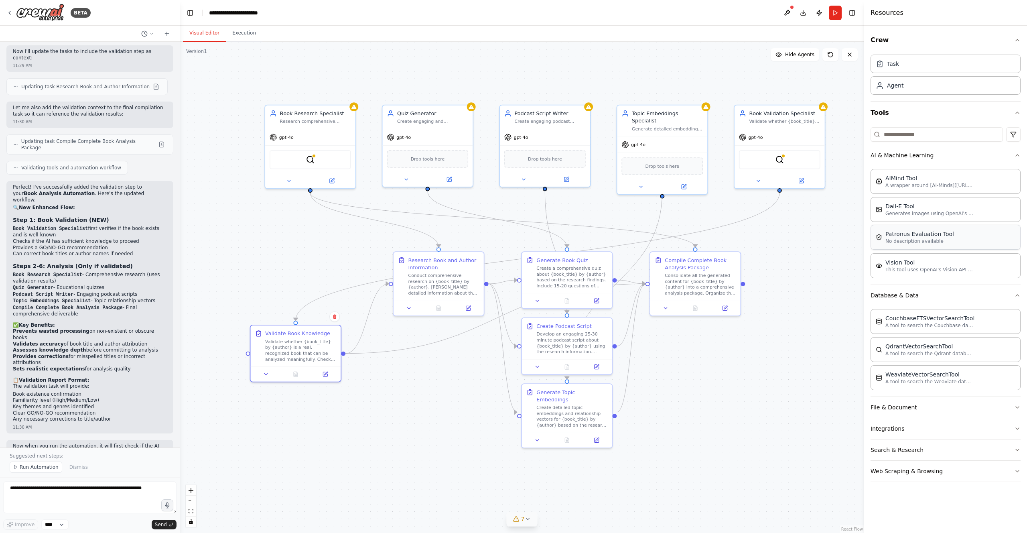
click at [933, 242] on p "No description available" at bounding box center [919, 241] width 69 height 6
drag, startPoint x: 936, startPoint y: 239, endPoint x: 977, endPoint y: 1, distance: 242.2
